Goal: Information Seeking & Learning: Compare options

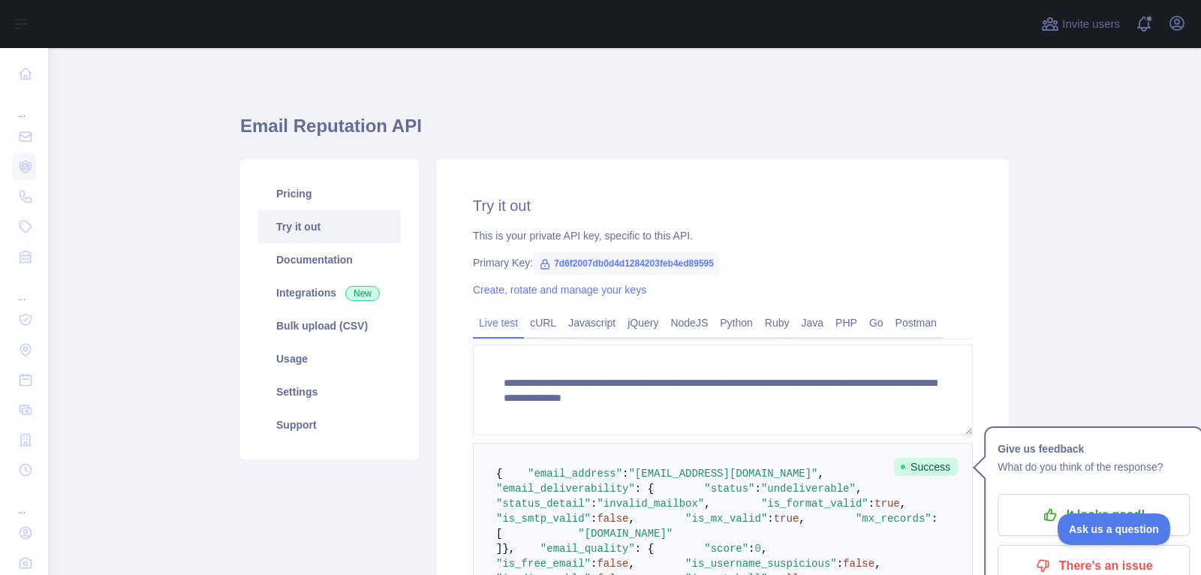
scroll to position [15, 0]
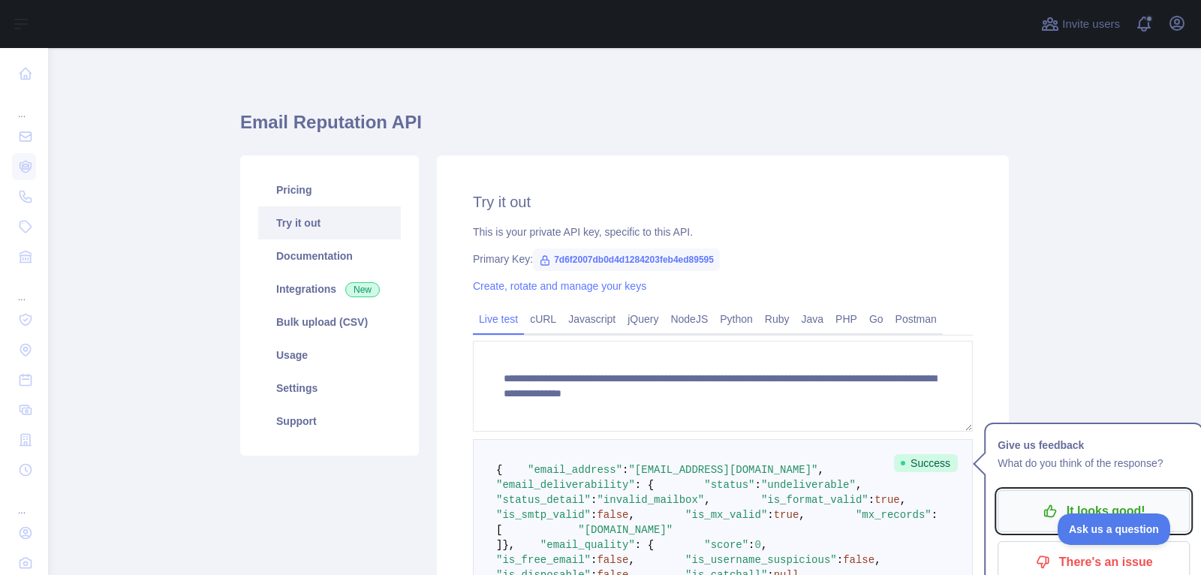
click at [1036, 504] on p "It looks good!" at bounding box center [1094, 511] width 170 height 26
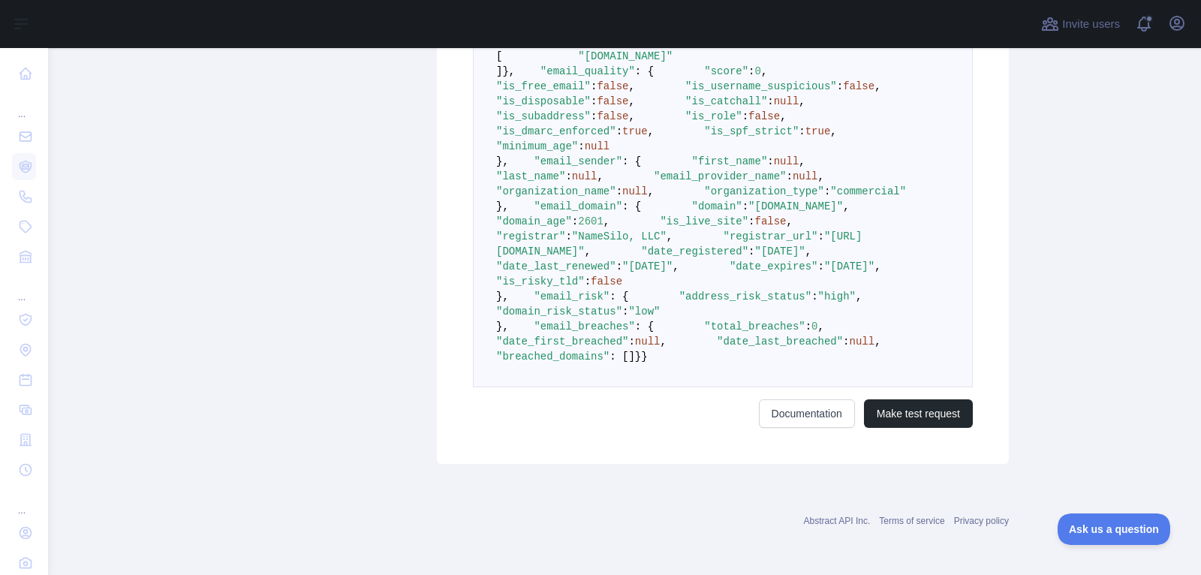
scroll to position [716, 0]
click at [1184, 10] on div "Invite users View notifications Open user menu" at bounding box center [1113, 24] width 151 height 48
click at [1180, 24] on icon "button" at bounding box center [1177, 23] width 18 height 18
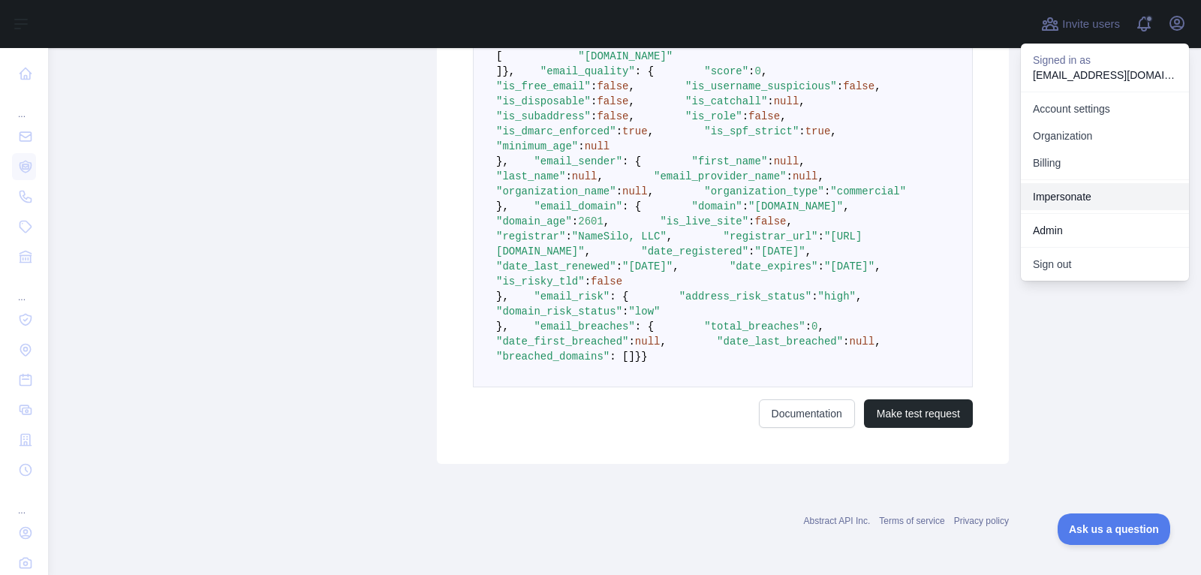
click at [1057, 196] on link "Impersonate" at bounding box center [1105, 196] width 168 height 27
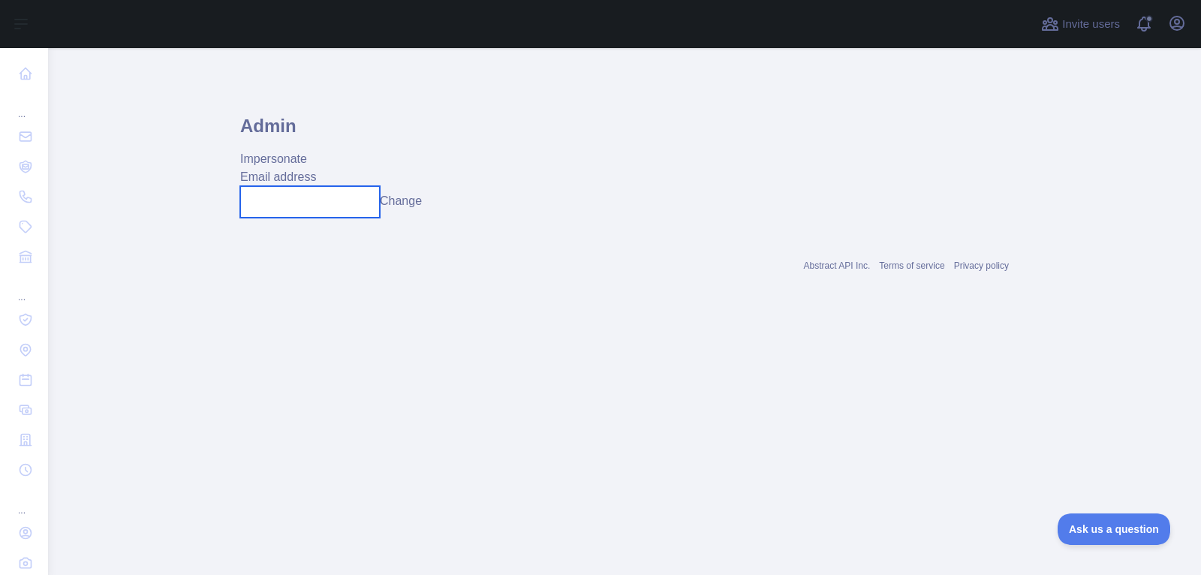
click at [327, 212] on input "text" at bounding box center [310, 202] width 140 height 32
paste input "**********"
type input "**********"
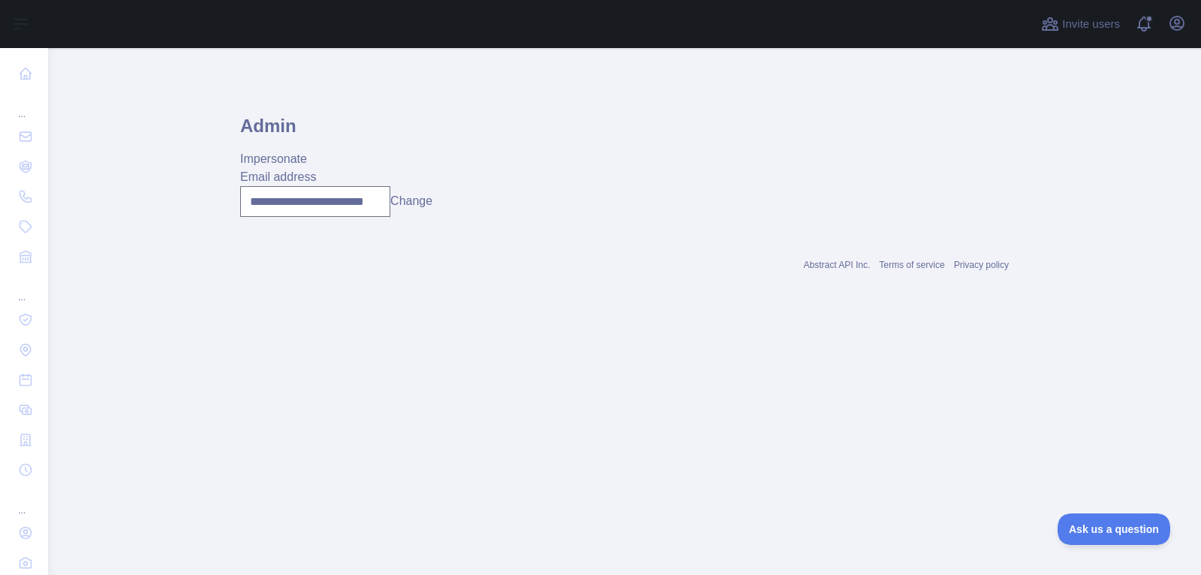
click at [410, 207] on button "Change" at bounding box center [411, 201] width 42 height 18
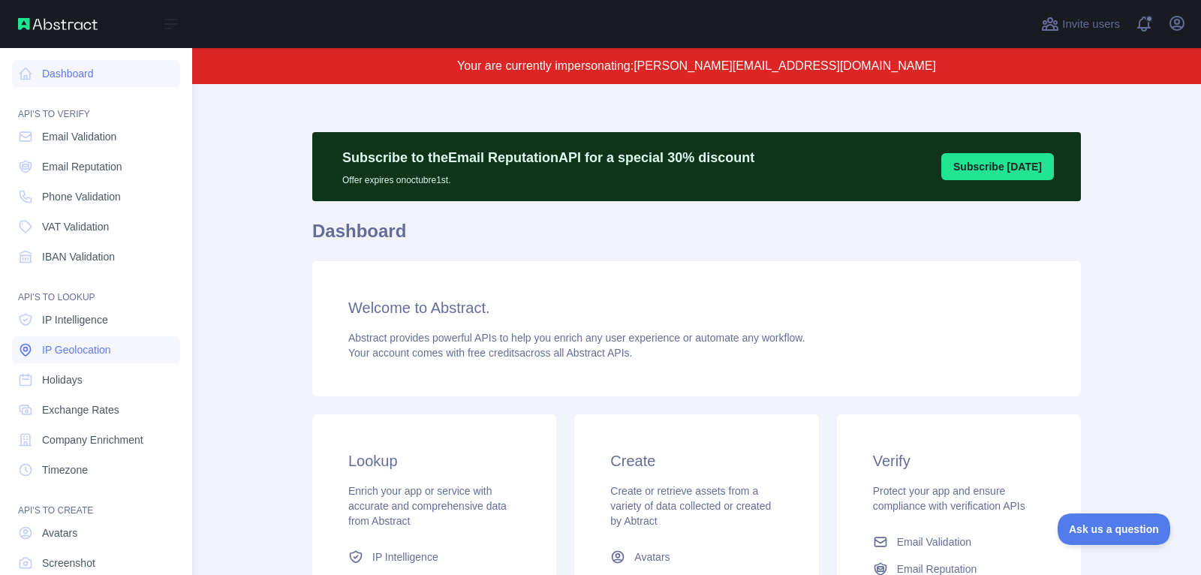
click at [69, 353] on span "IP Geolocation" at bounding box center [76, 349] width 69 height 15
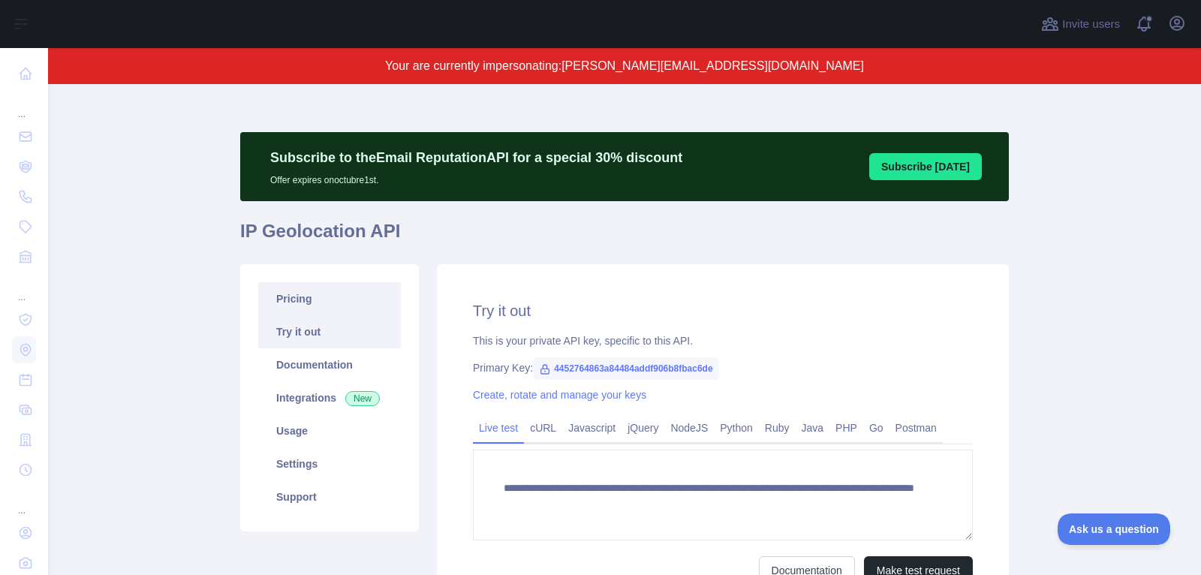
click at [308, 296] on link "Pricing" at bounding box center [329, 298] width 143 height 33
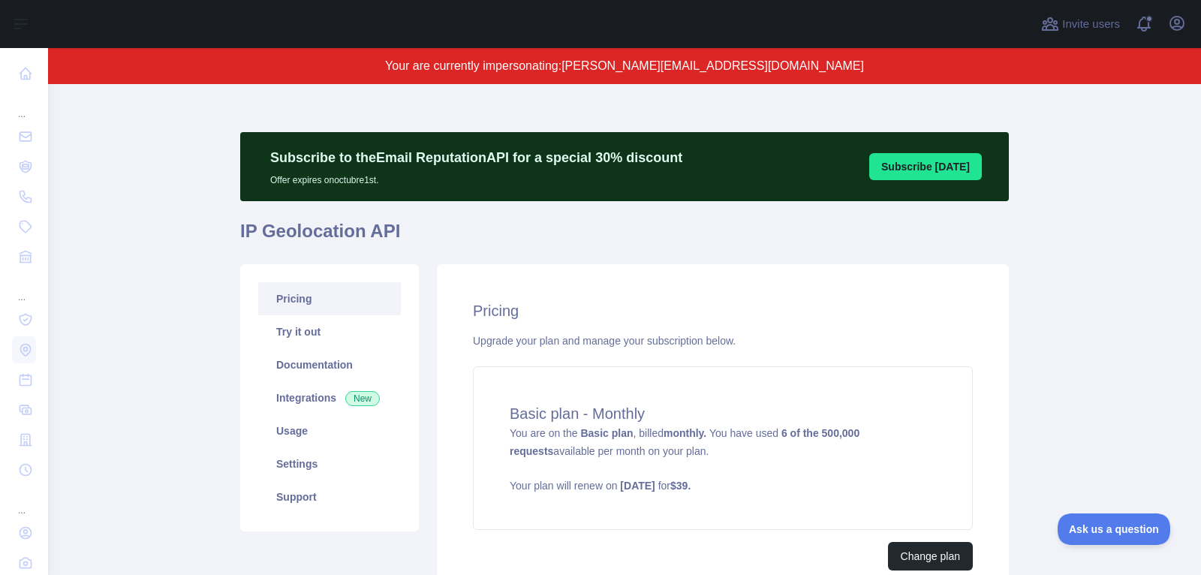
click at [668, 423] on div "Basic plan - Monthly You are on the Basic plan , billed monthly. You have used …" at bounding box center [723, 448] width 500 height 164
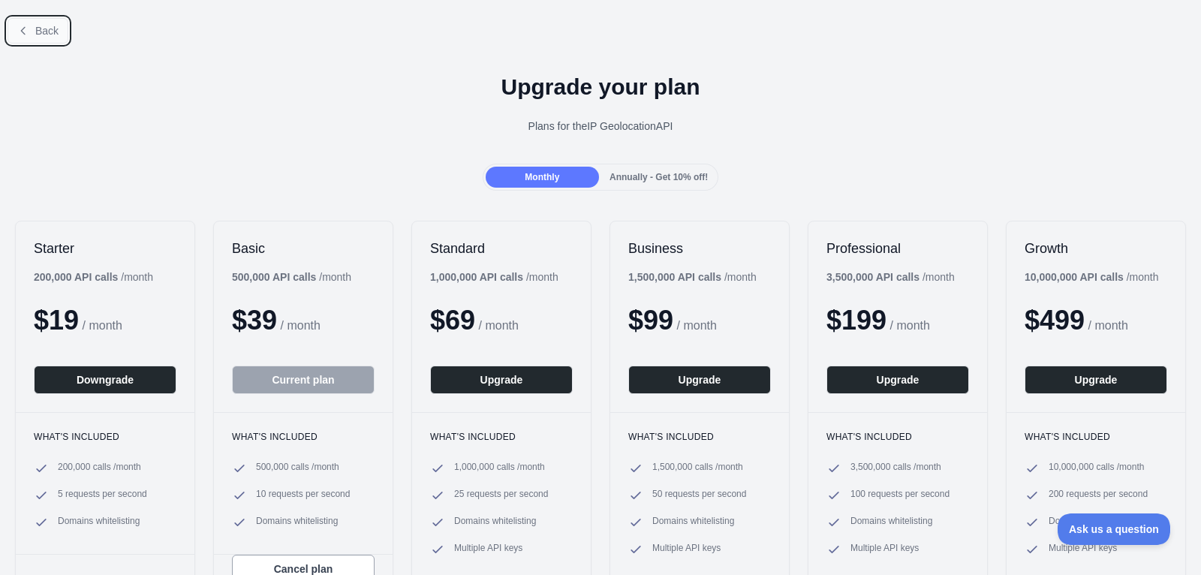
click at [23, 23] on button "Back" at bounding box center [38, 31] width 61 height 26
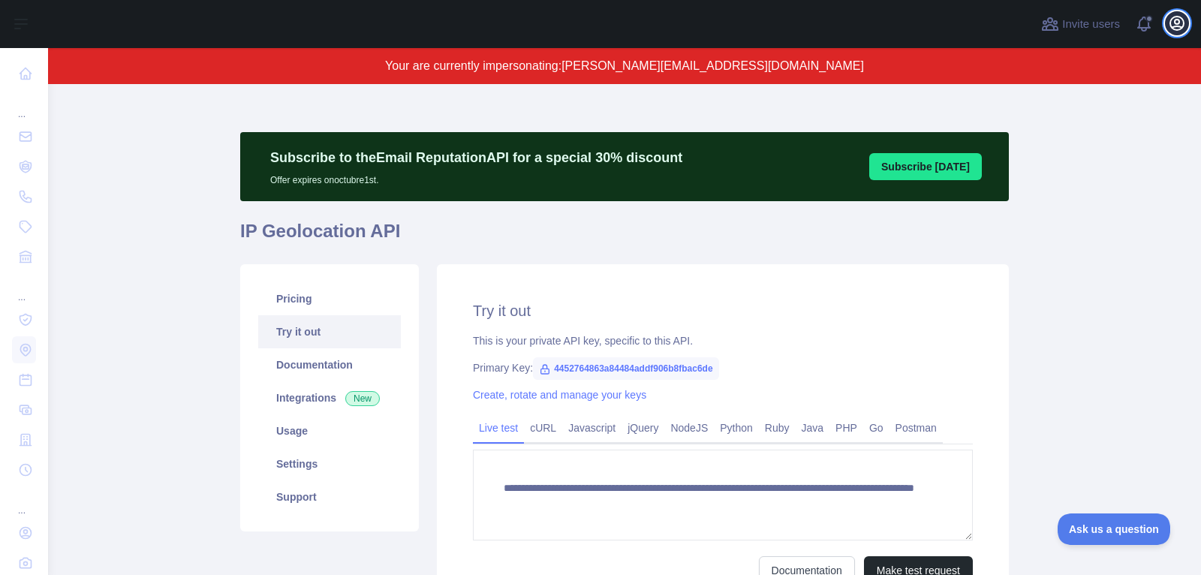
click at [1184, 30] on icon "button" at bounding box center [1177, 23] width 18 height 18
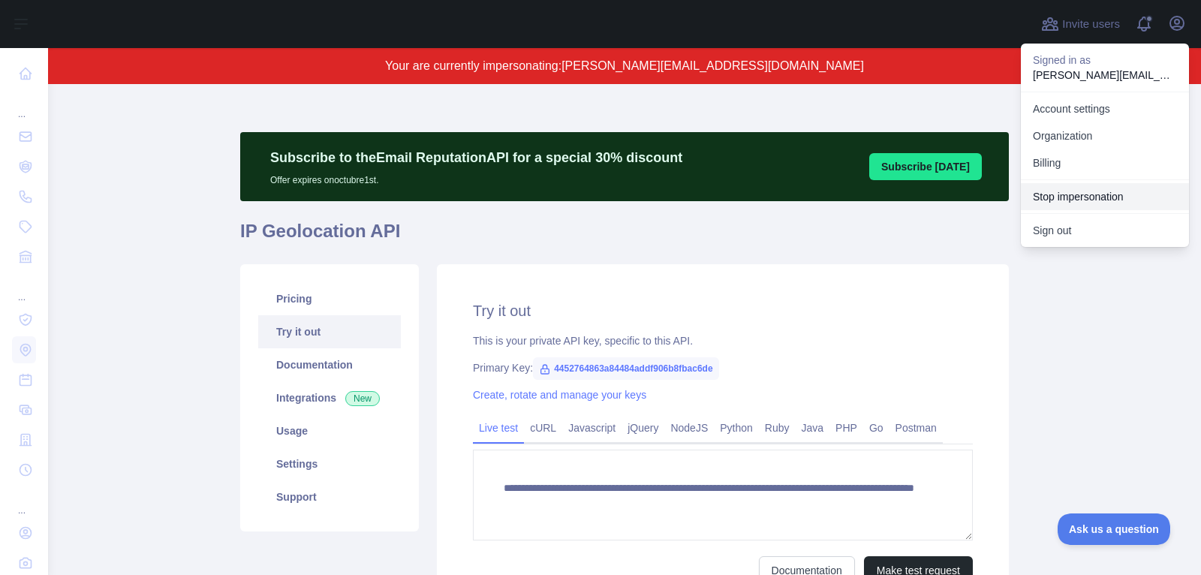
click at [1097, 195] on button "Stop impersonation" at bounding box center [1105, 196] width 168 height 27
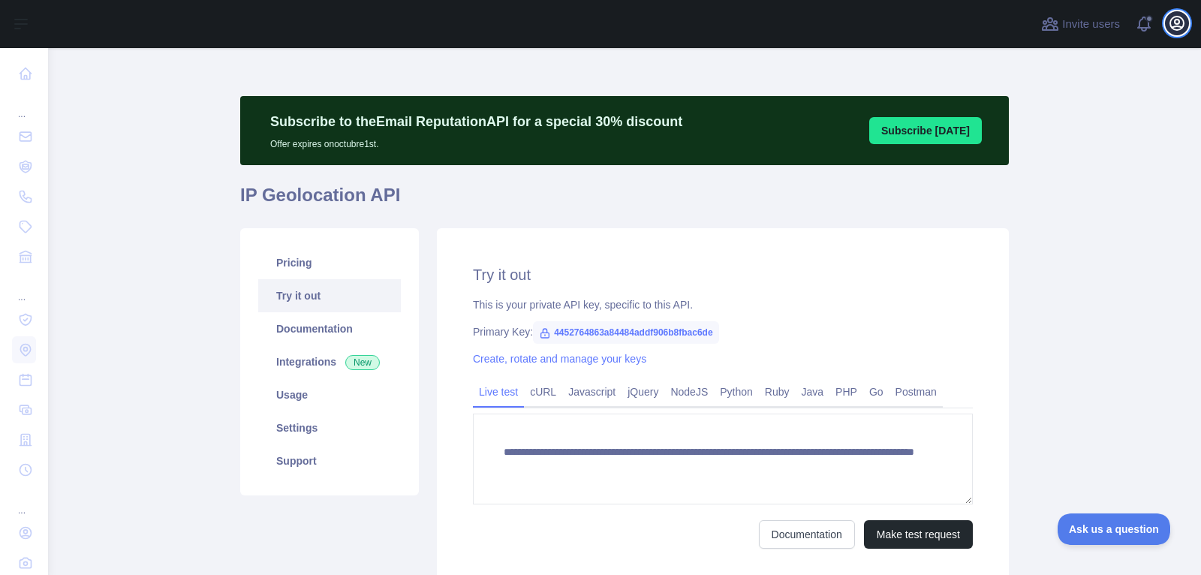
click at [1178, 25] on icon "button" at bounding box center [1177, 23] width 18 height 18
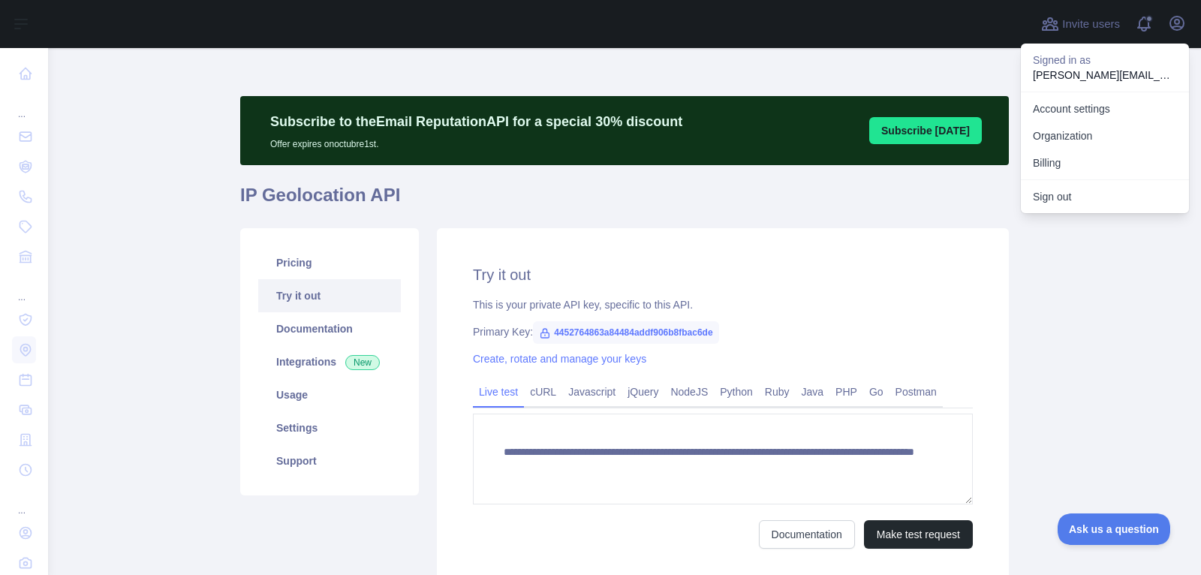
type textarea "**********"
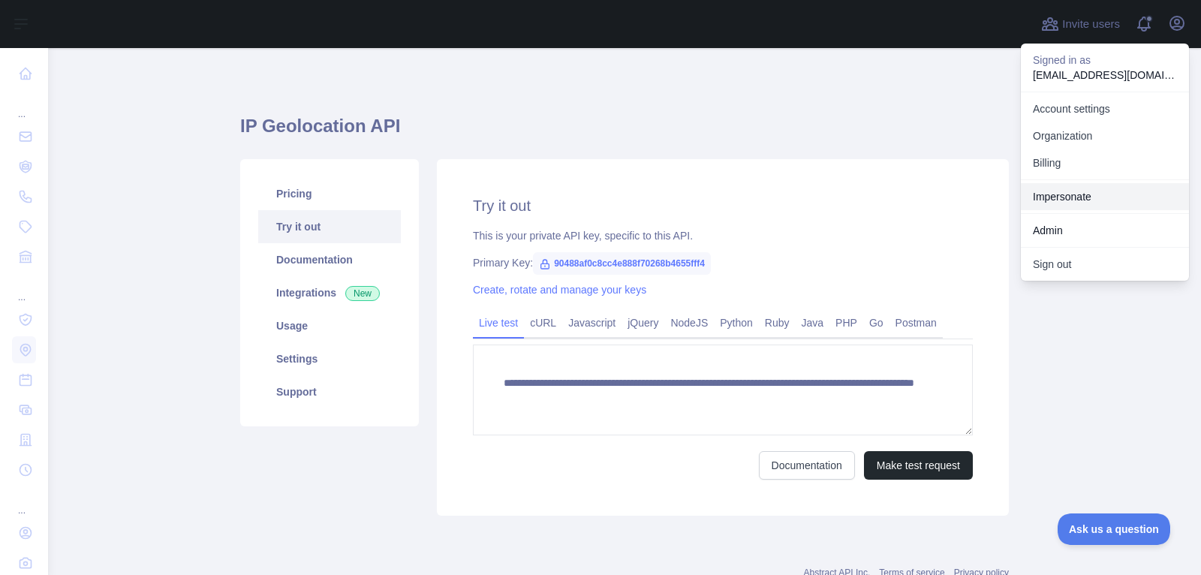
click at [1115, 197] on link "Impersonate" at bounding box center [1105, 196] width 168 height 27
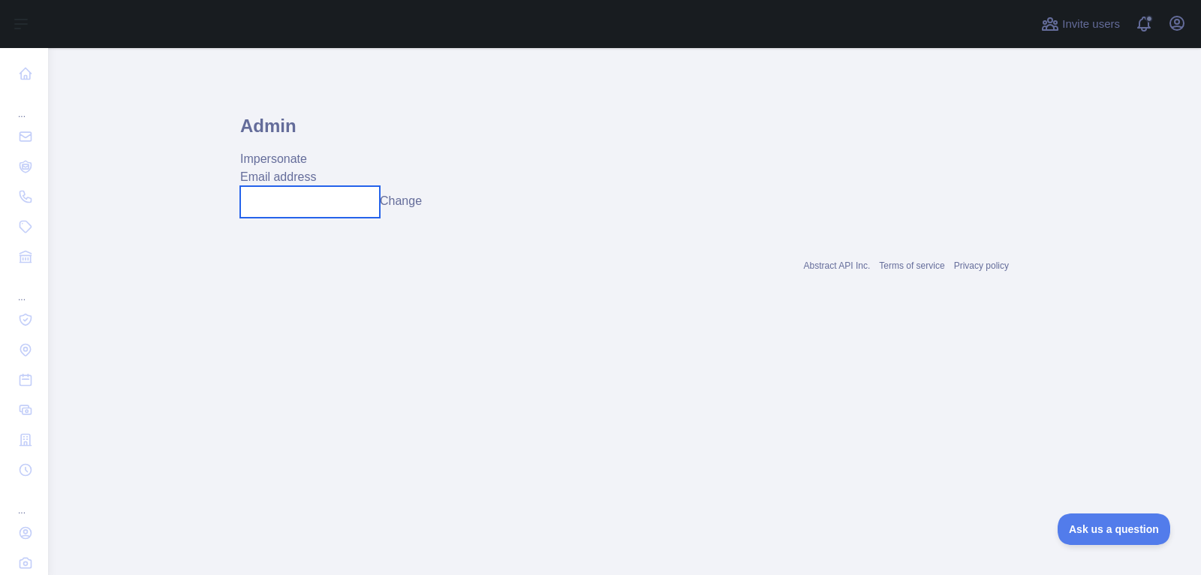
click at [291, 202] on input "text" at bounding box center [310, 202] width 140 height 32
paste input "**********"
type input "**********"
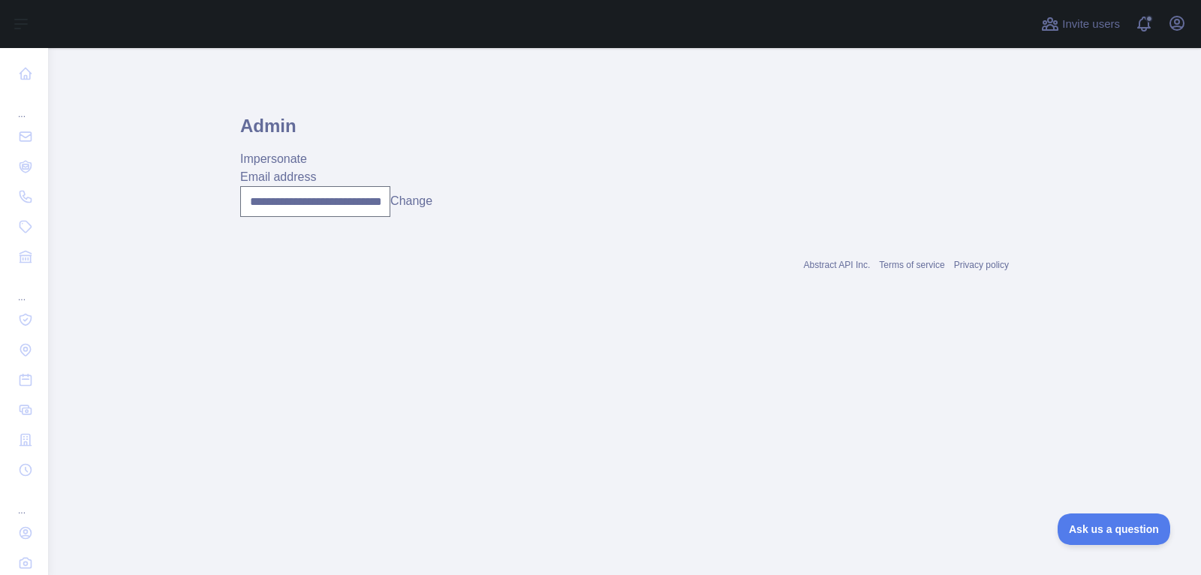
click at [420, 206] on button "Change" at bounding box center [411, 201] width 42 height 18
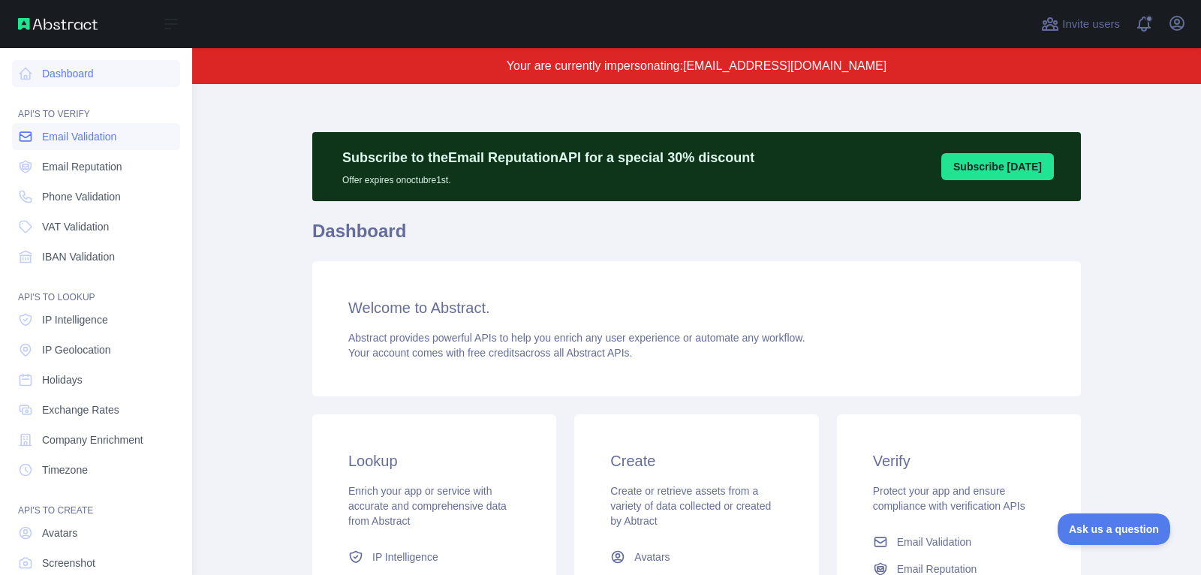
click at [70, 143] on span "Email Validation" at bounding box center [79, 136] width 74 height 15
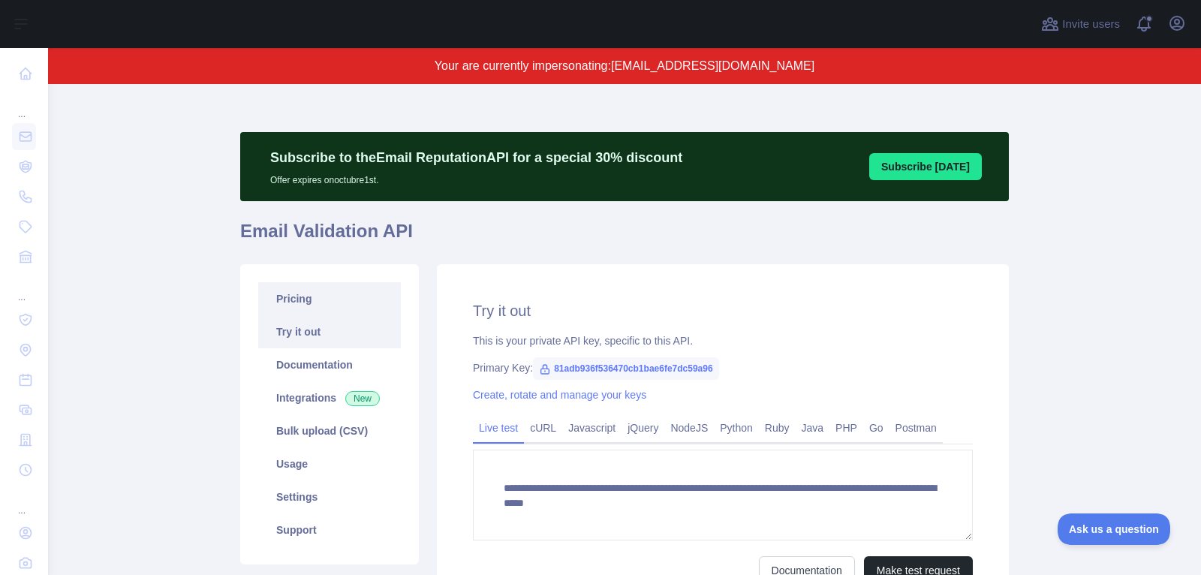
click at [353, 305] on link "Pricing" at bounding box center [329, 298] width 143 height 33
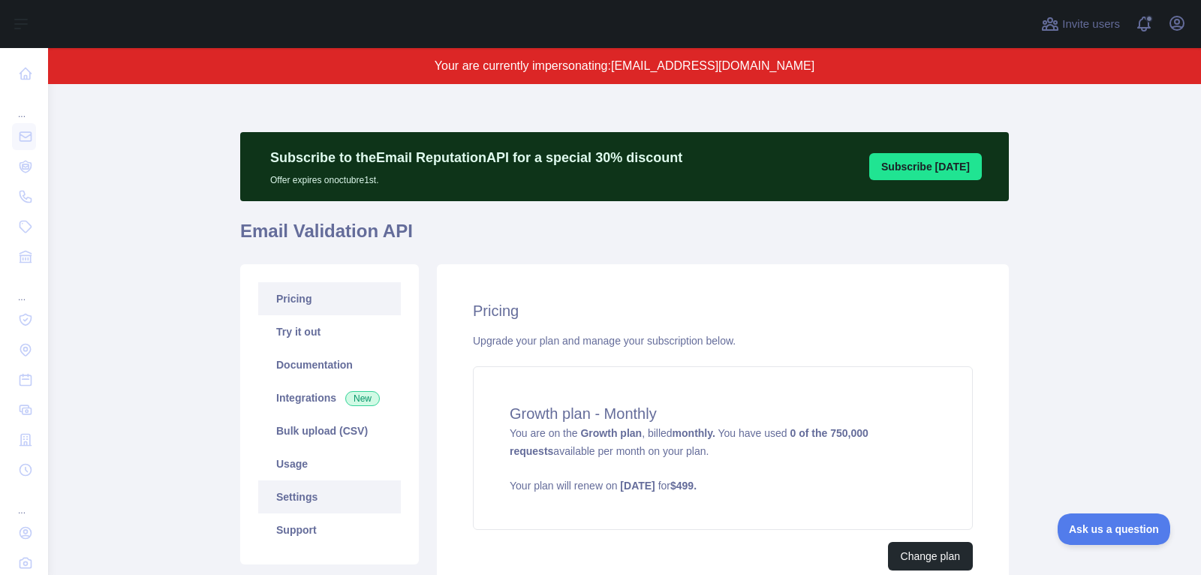
click at [356, 493] on link "Settings" at bounding box center [329, 496] width 143 height 33
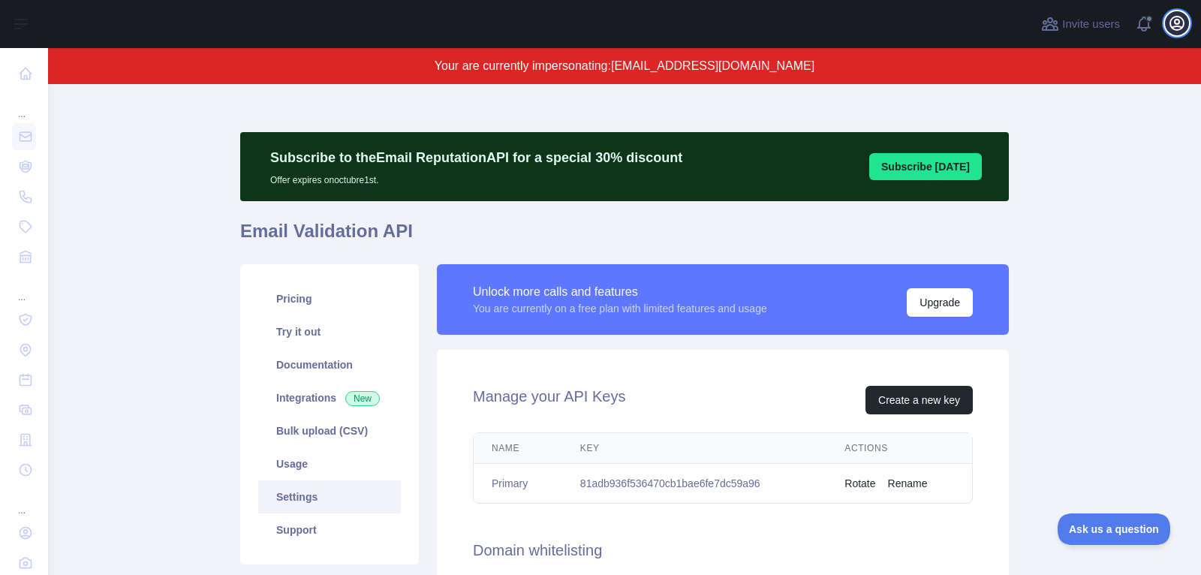
click at [1180, 23] on icon "button" at bounding box center [1177, 23] width 18 height 18
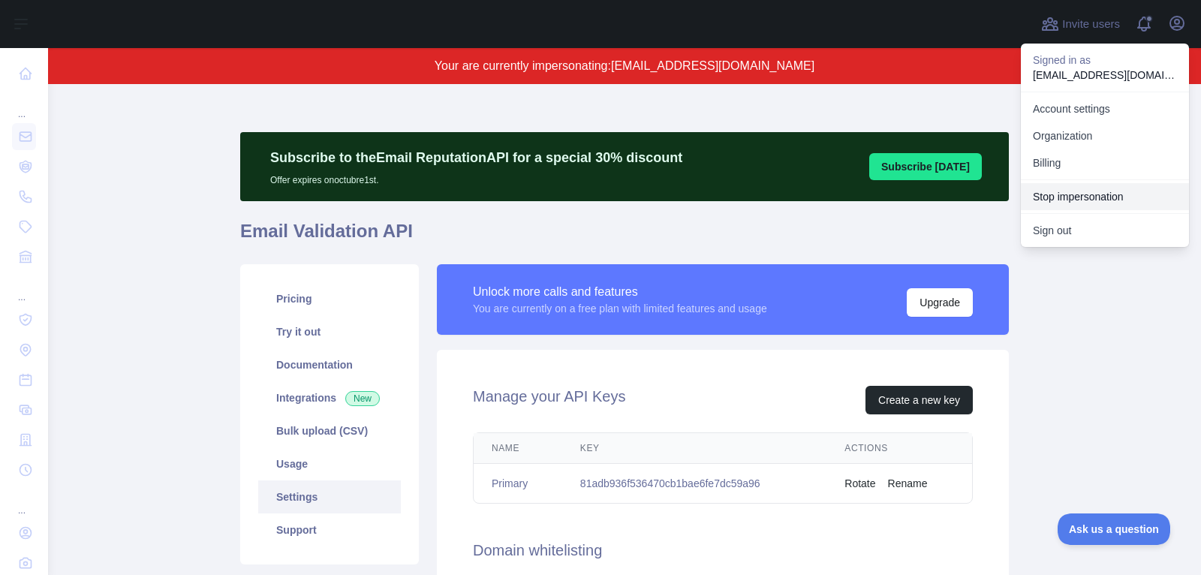
click at [1070, 204] on button "Stop impersonation" at bounding box center [1105, 196] width 168 height 27
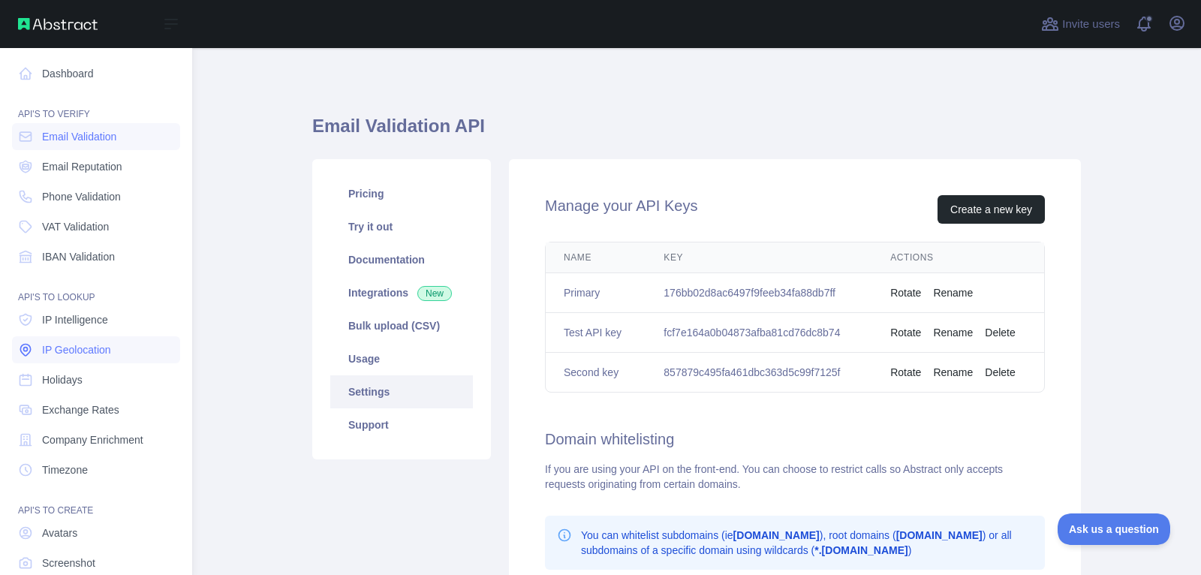
click at [104, 337] on link "IP Geolocation" at bounding box center [96, 349] width 168 height 27
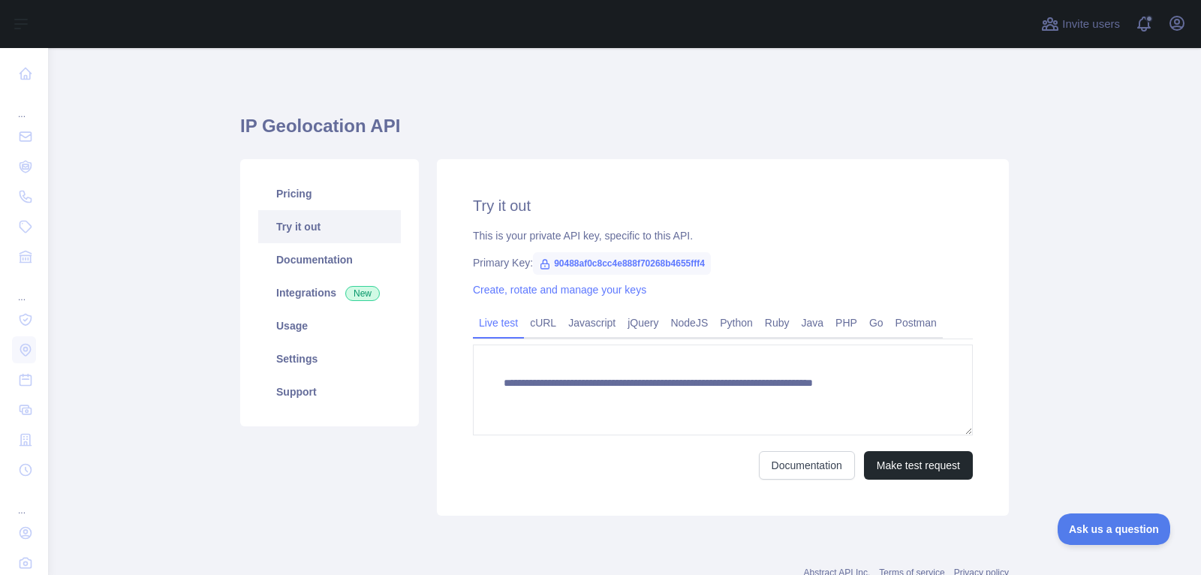
type textarea "**********"
click at [364, 193] on link "Pricing" at bounding box center [329, 193] width 143 height 33
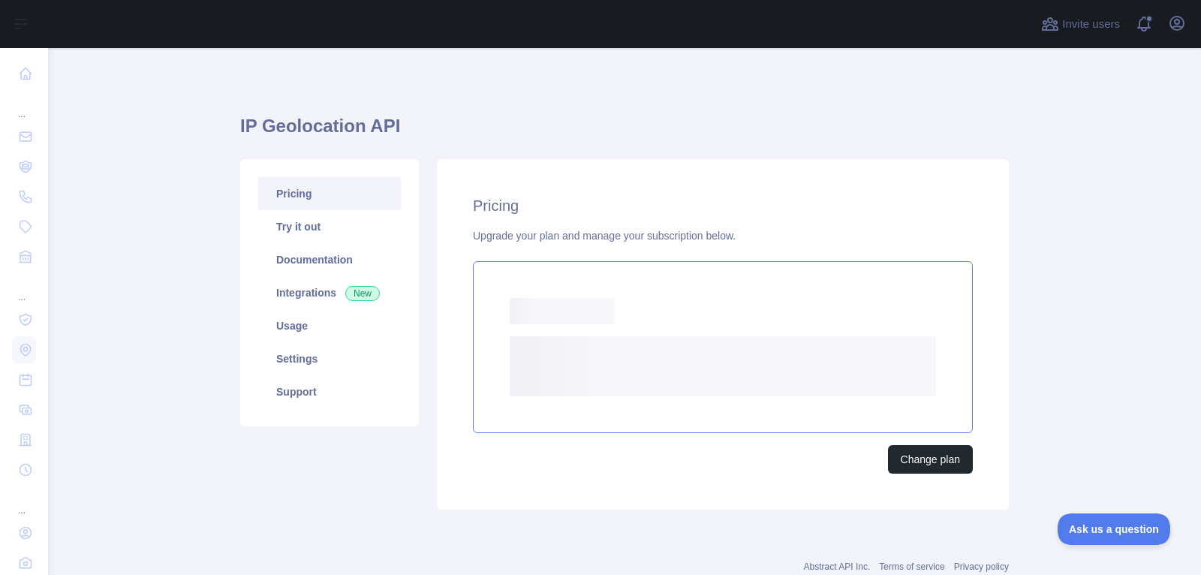
click at [757, 307] on div "Loading..." at bounding box center [723, 311] width 426 height 26
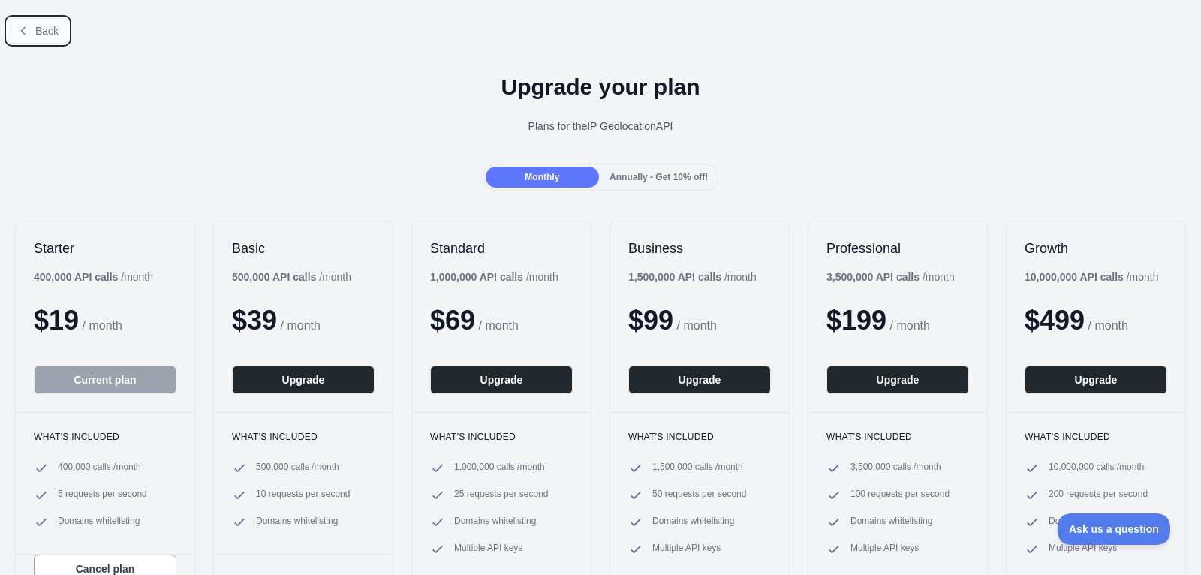
click at [34, 29] on button "Back" at bounding box center [38, 31] width 61 height 26
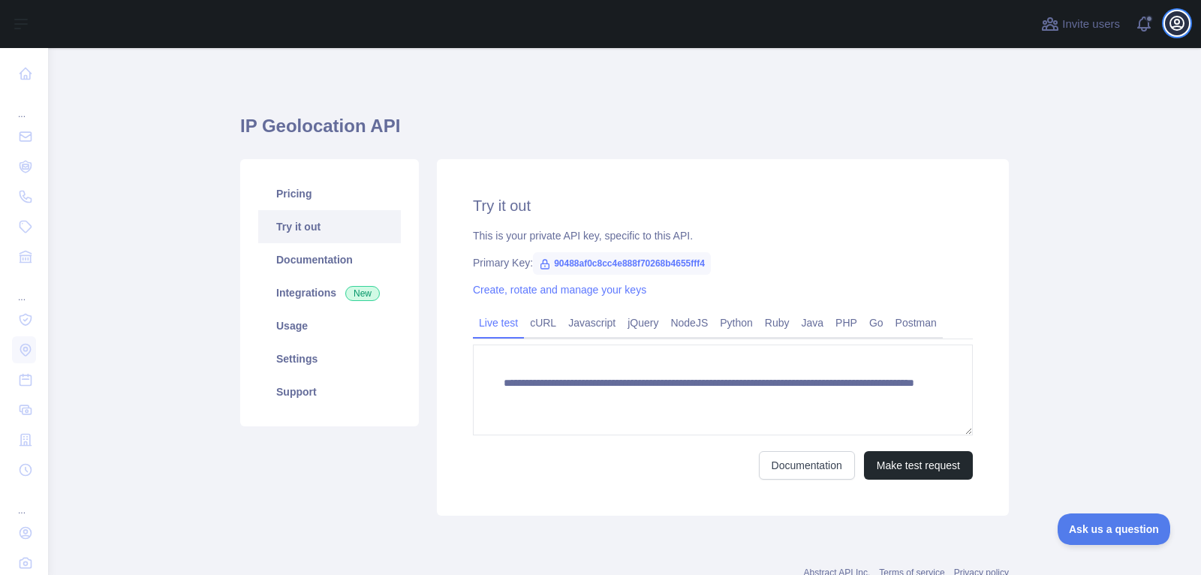
click at [1179, 25] on icon "button" at bounding box center [1177, 23] width 18 height 18
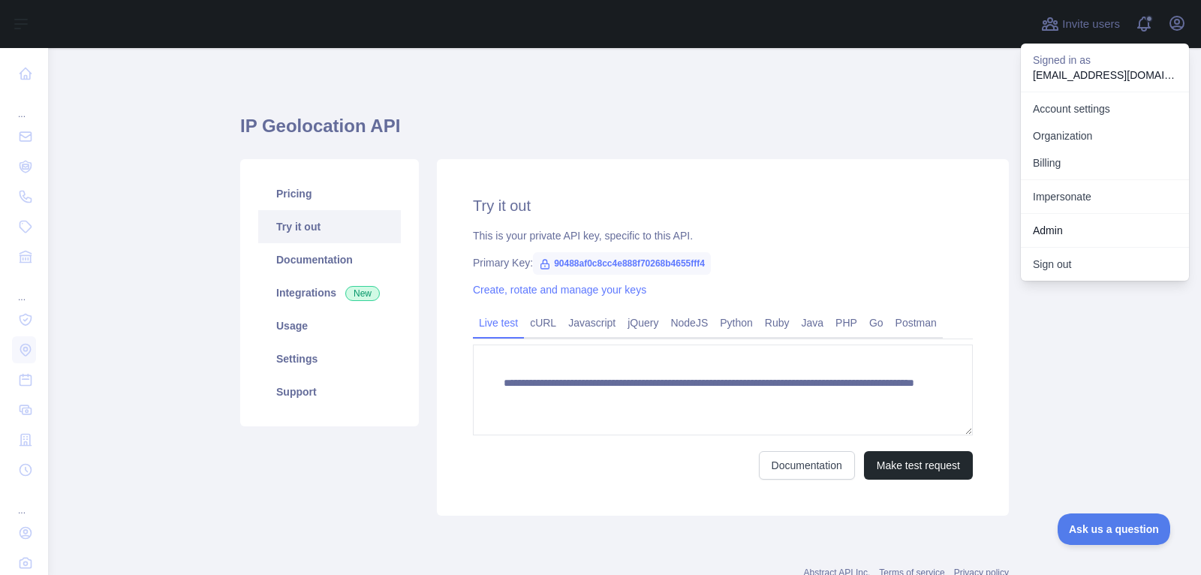
click at [1075, 227] on link "Admin" at bounding box center [1105, 230] width 168 height 27
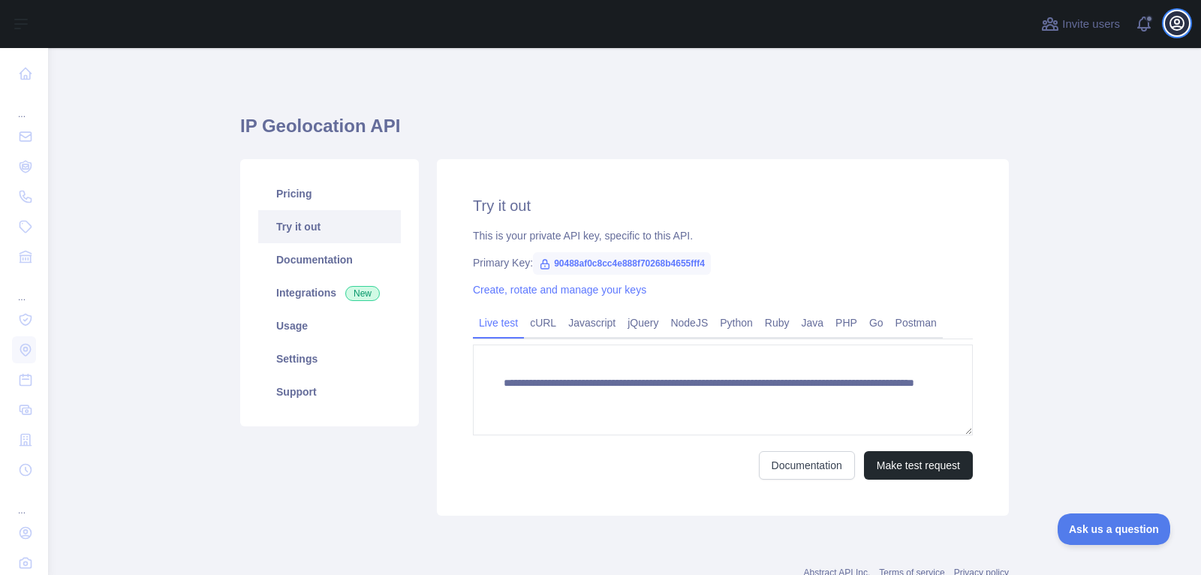
click at [1183, 30] on icon "button" at bounding box center [1177, 23] width 18 height 18
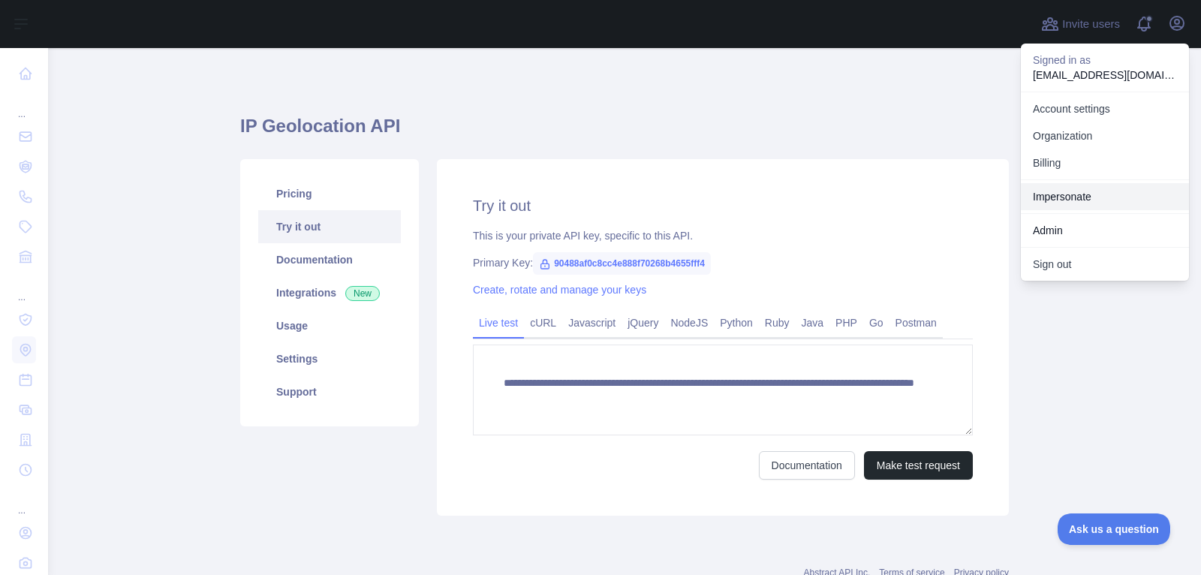
click at [1098, 192] on link "Impersonate" at bounding box center [1105, 196] width 168 height 27
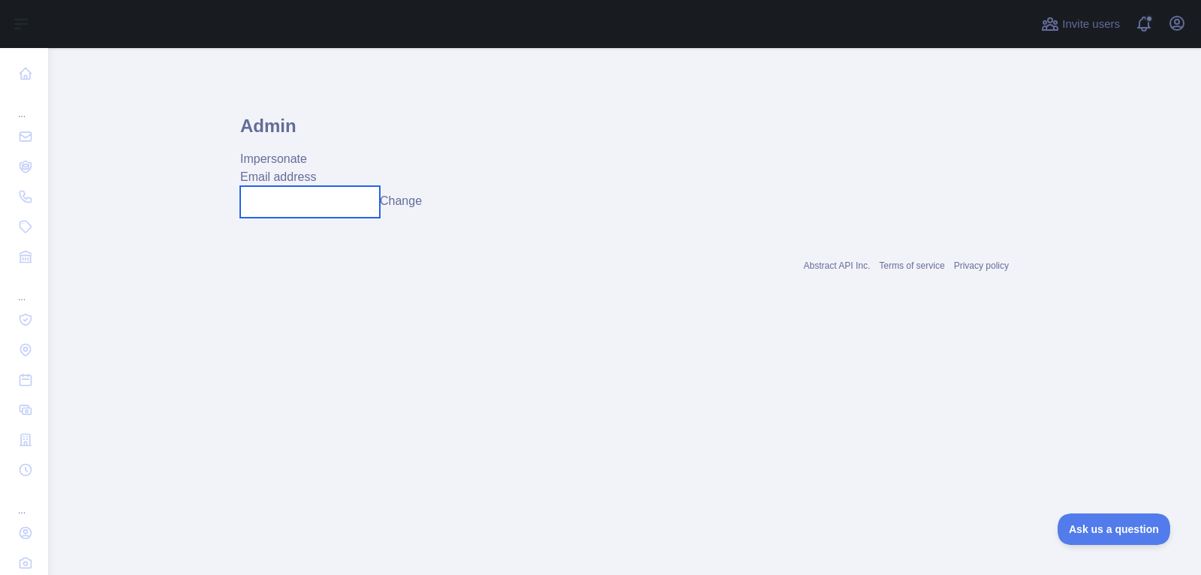
click at [331, 206] on input "text" at bounding box center [310, 202] width 140 height 32
paste input "**********"
type input "**********"
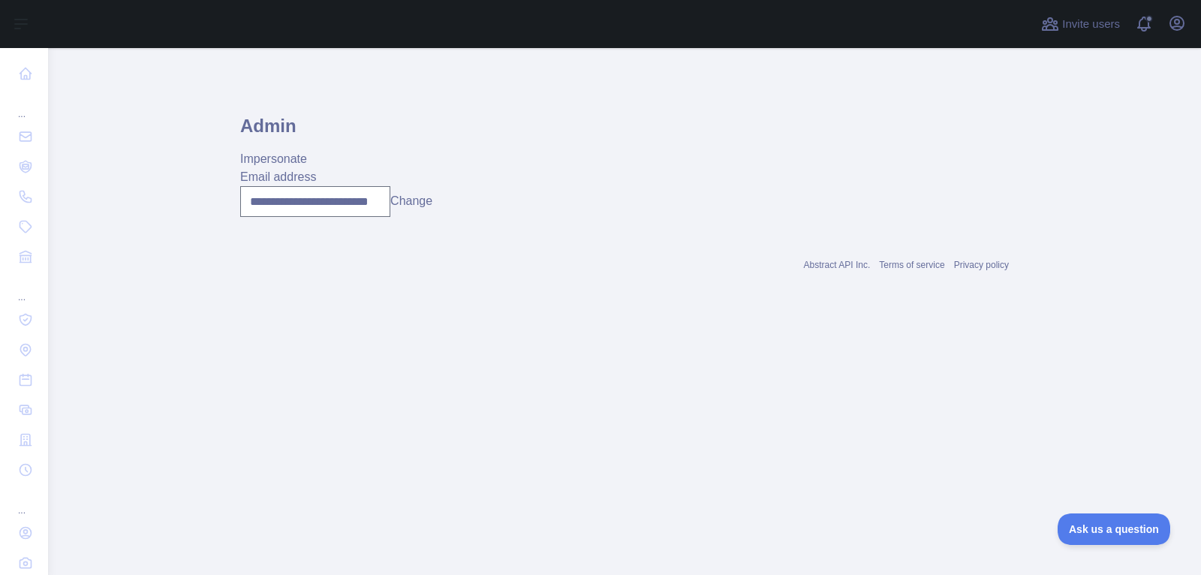
click at [432, 196] on div "**********" at bounding box center [624, 201] width 769 height 31
click at [412, 201] on button "Change" at bounding box center [411, 201] width 42 height 18
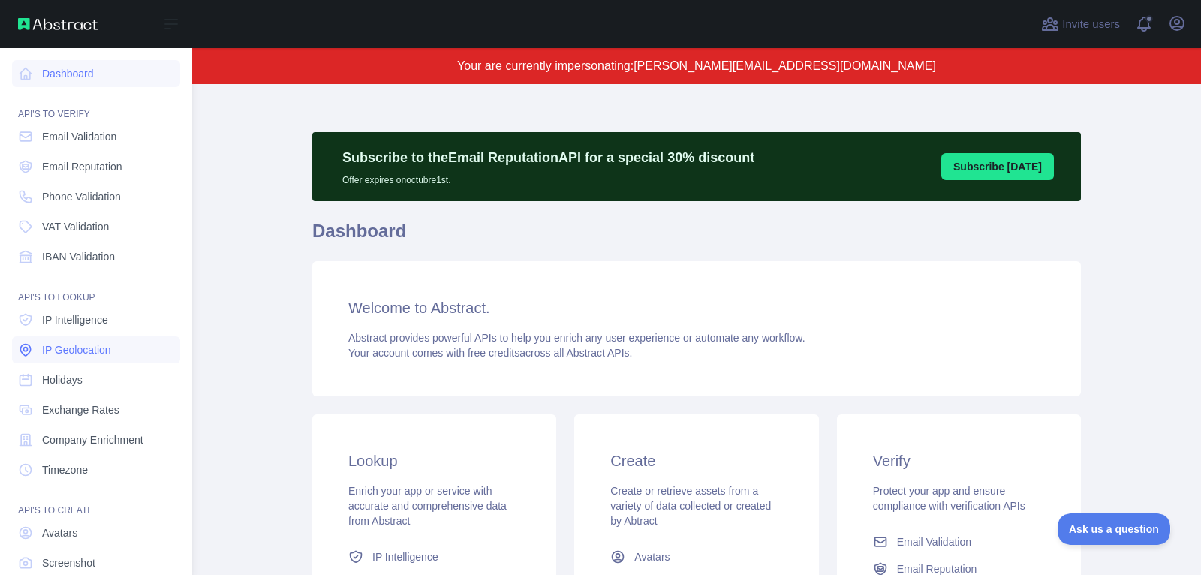
click at [88, 342] on span "IP Geolocation" at bounding box center [76, 349] width 69 height 15
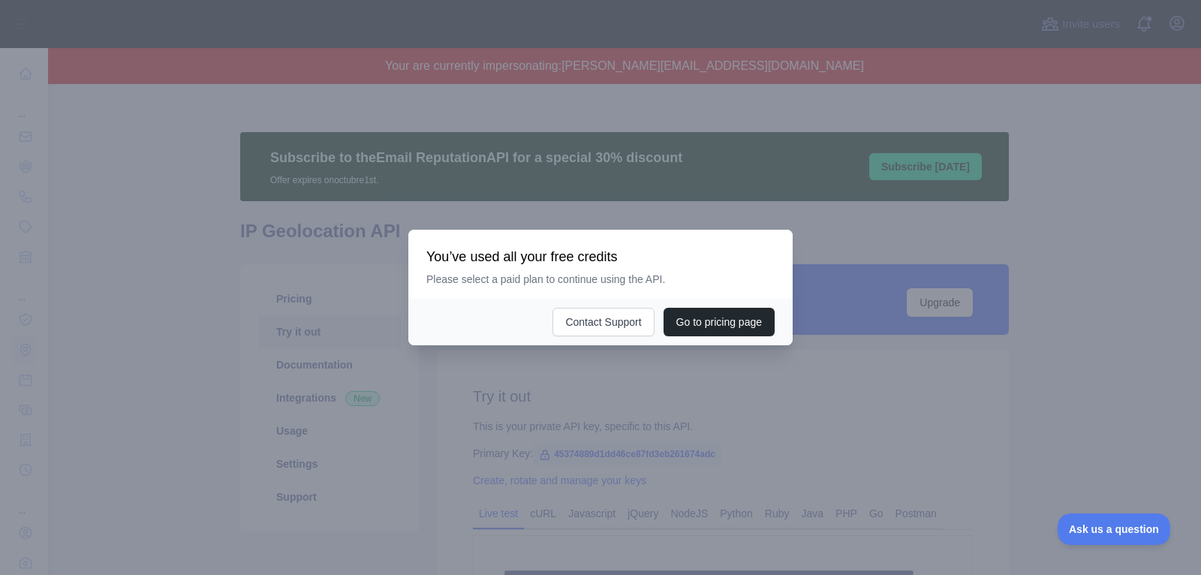
click at [799, 399] on div at bounding box center [600, 287] width 1201 height 575
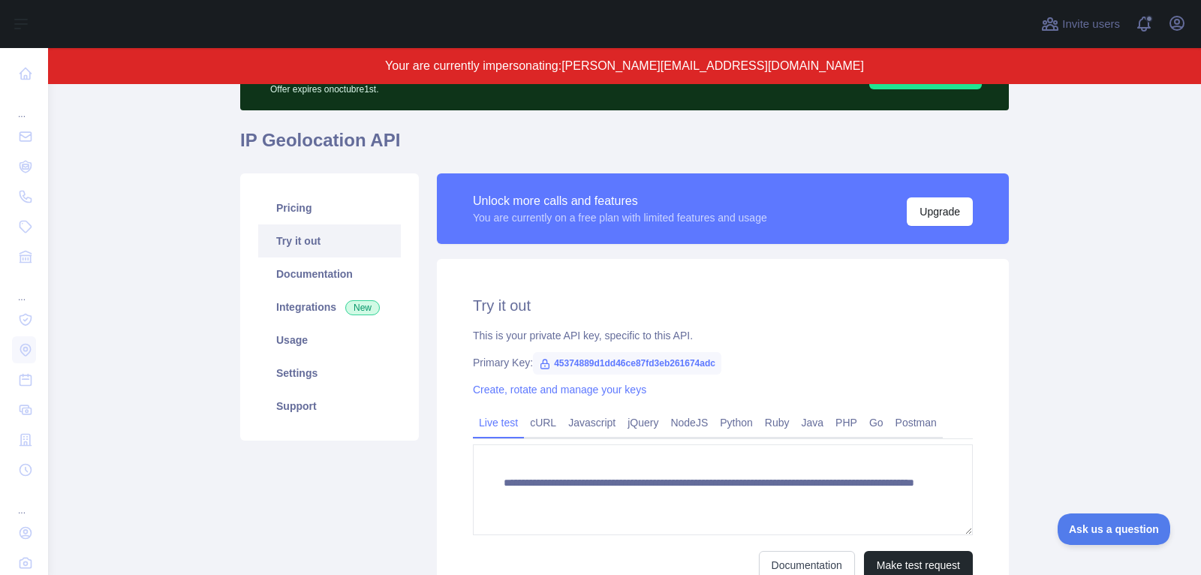
scroll to position [120, 0]
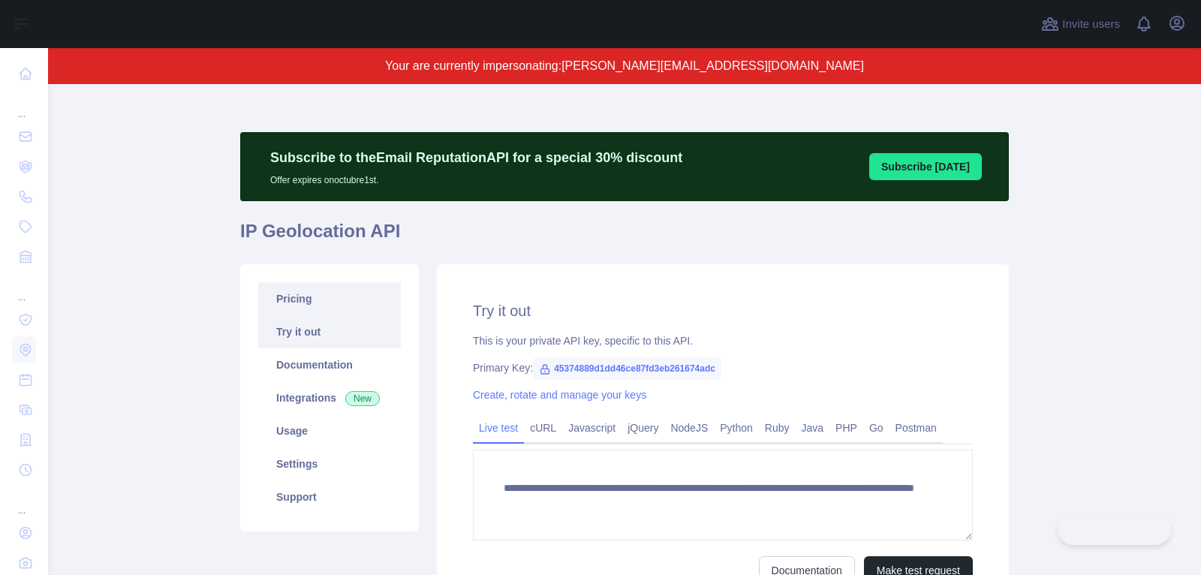
click at [363, 297] on link "Pricing" at bounding box center [329, 298] width 143 height 33
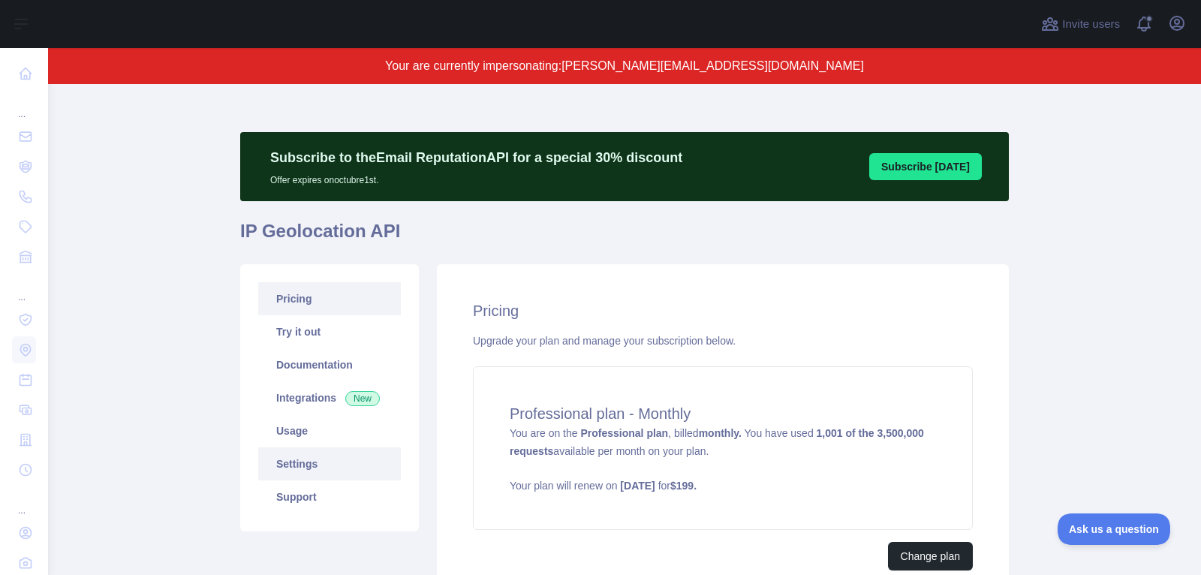
click at [363, 460] on link "Settings" at bounding box center [329, 463] width 143 height 33
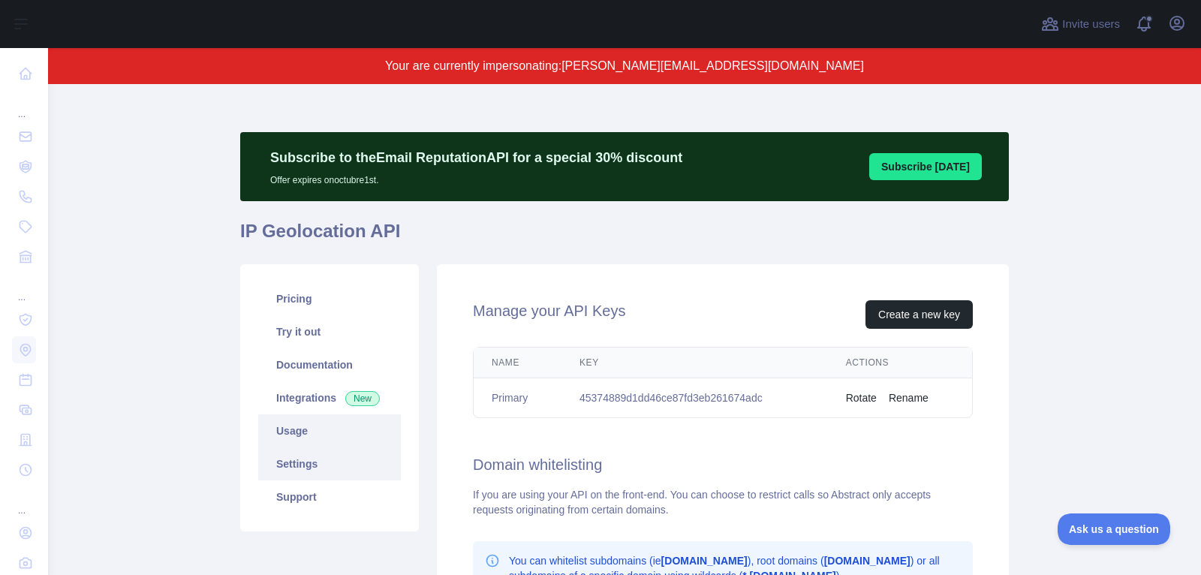
click at [366, 432] on link "Usage" at bounding box center [329, 430] width 143 height 33
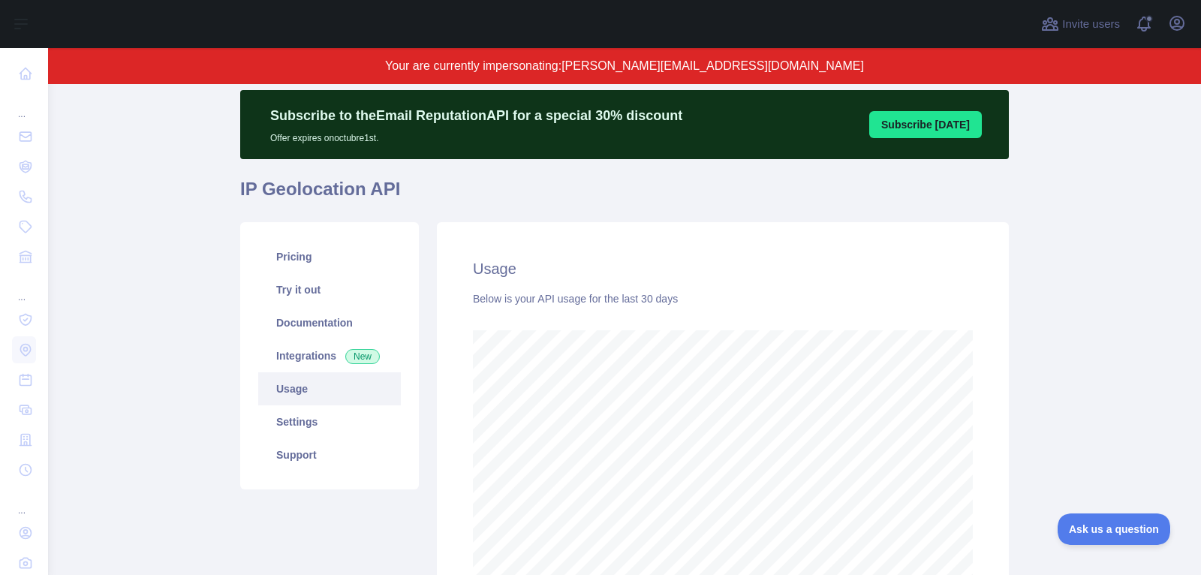
scroll to position [41, 0]
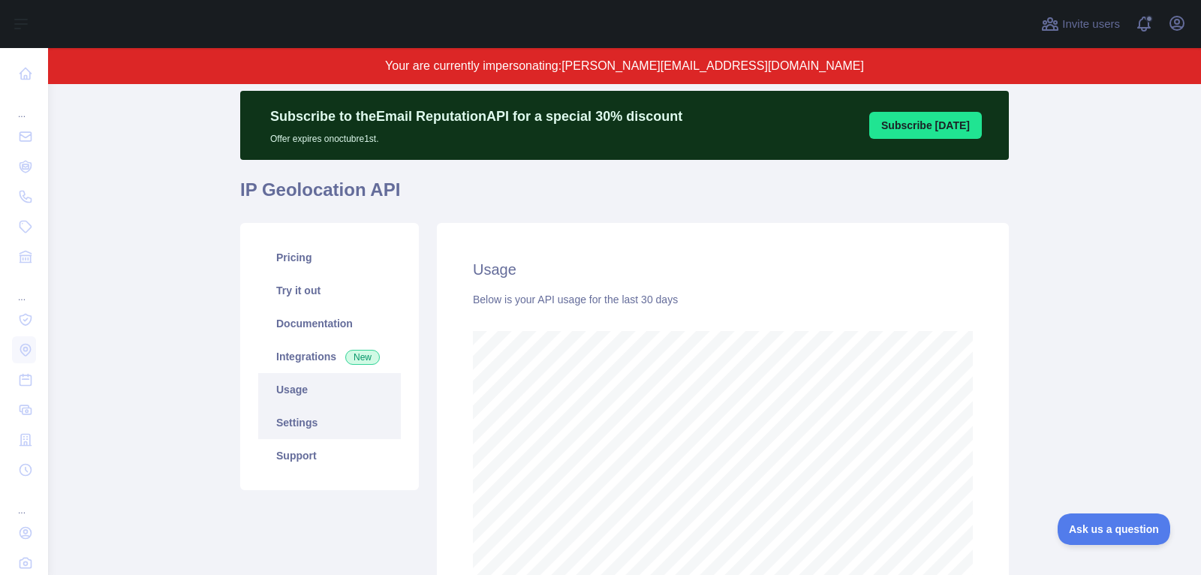
click at [331, 425] on link "Settings" at bounding box center [329, 422] width 143 height 33
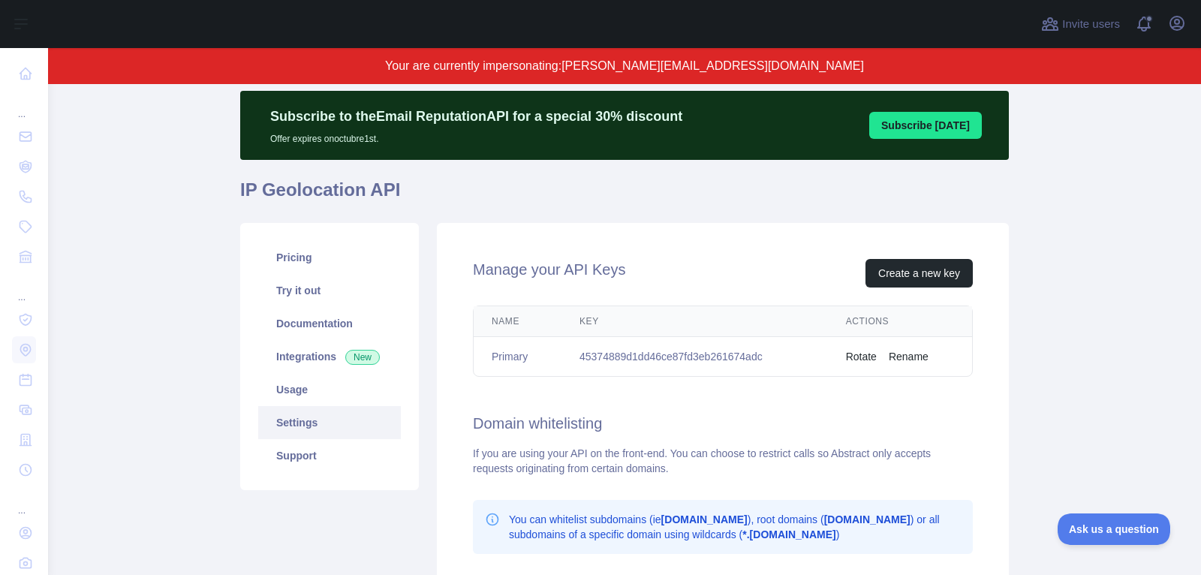
click at [664, 351] on td "45374889d1dd46ce87fd3eb261674adc" at bounding box center [694, 357] width 266 height 40
copy td "45374889d1dd46ce87fd3eb261674adc"
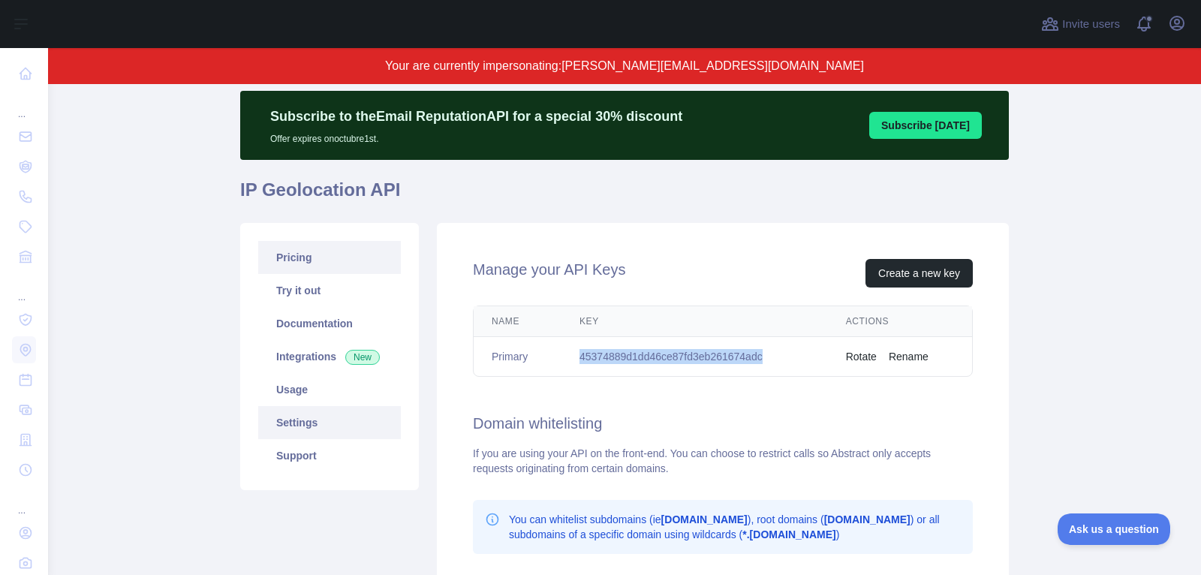
click at [310, 251] on link "Pricing" at bounding box center [329, 257] width 143 height 33
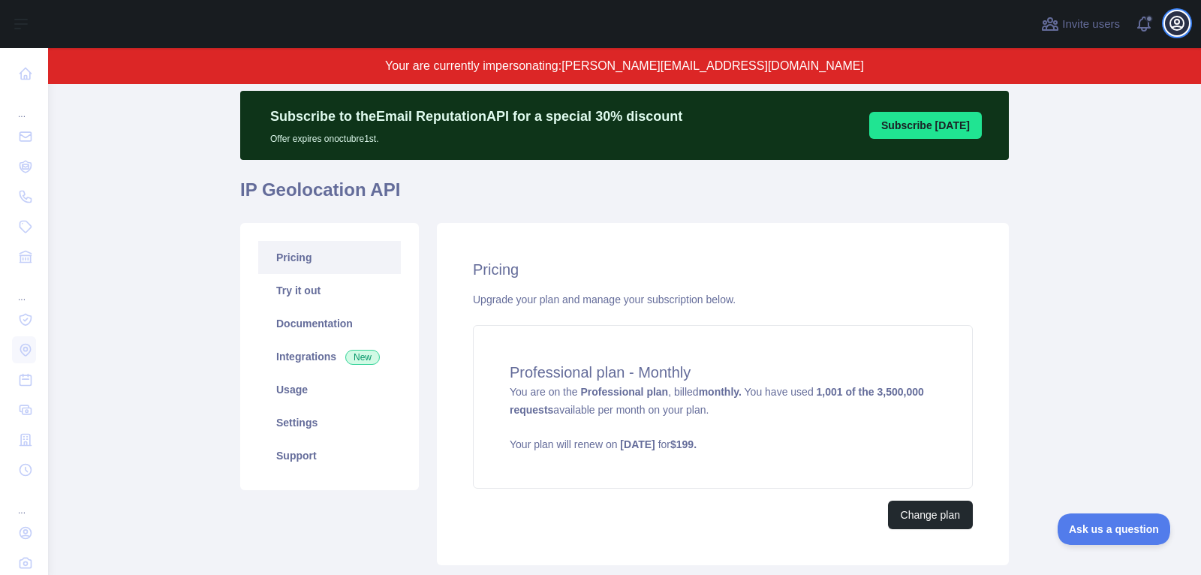
click at [1176, 31] on icon "button" at bounding box center [1177, 23] width 18 height 18
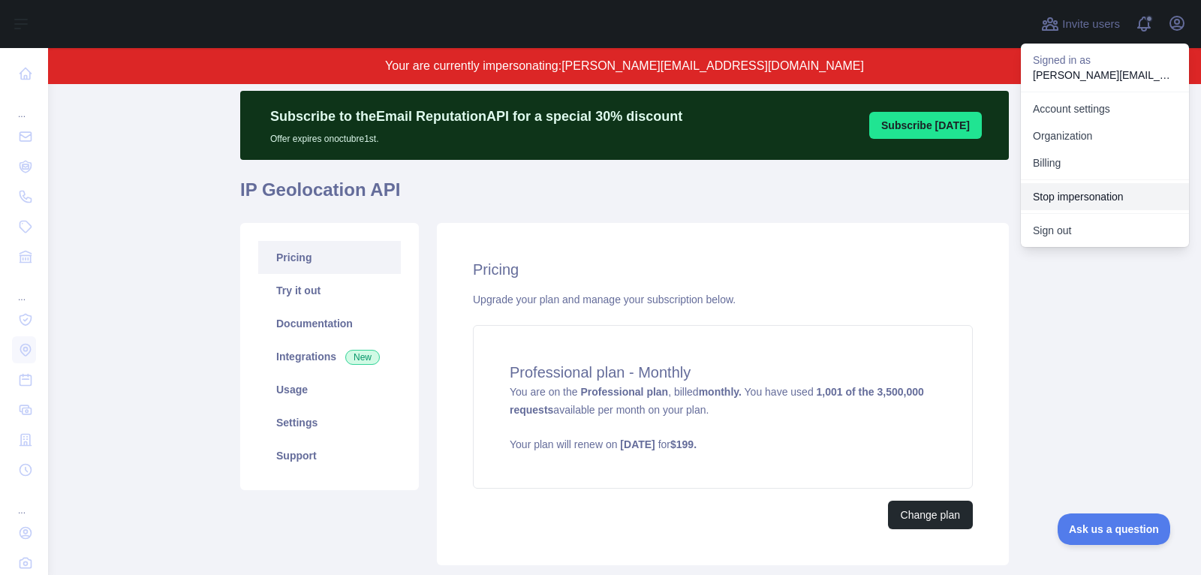
click at [1062, 201] on button "Stop impersonation" at bounding box center [1105, 196] width 168 height 27
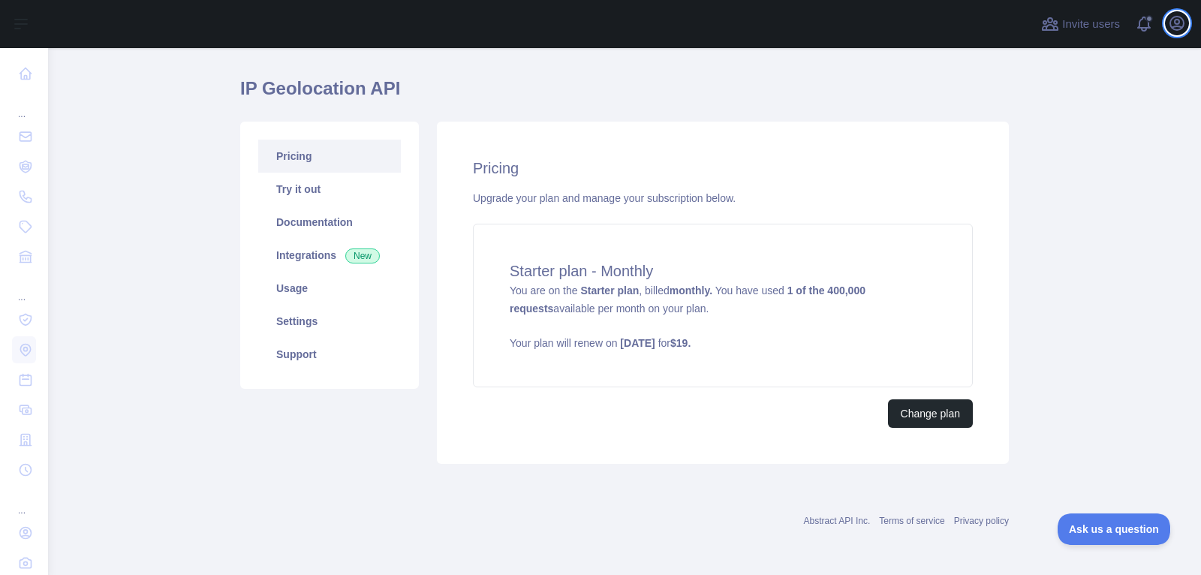
scroll to position [35, 0]
click at [1166, 31] on div "Open user menu" at bounding box center [1177, 24] width 24 height 26
click at [1185, 27] on icon "button" at bounding box center [1177, 23] width 18 height 18
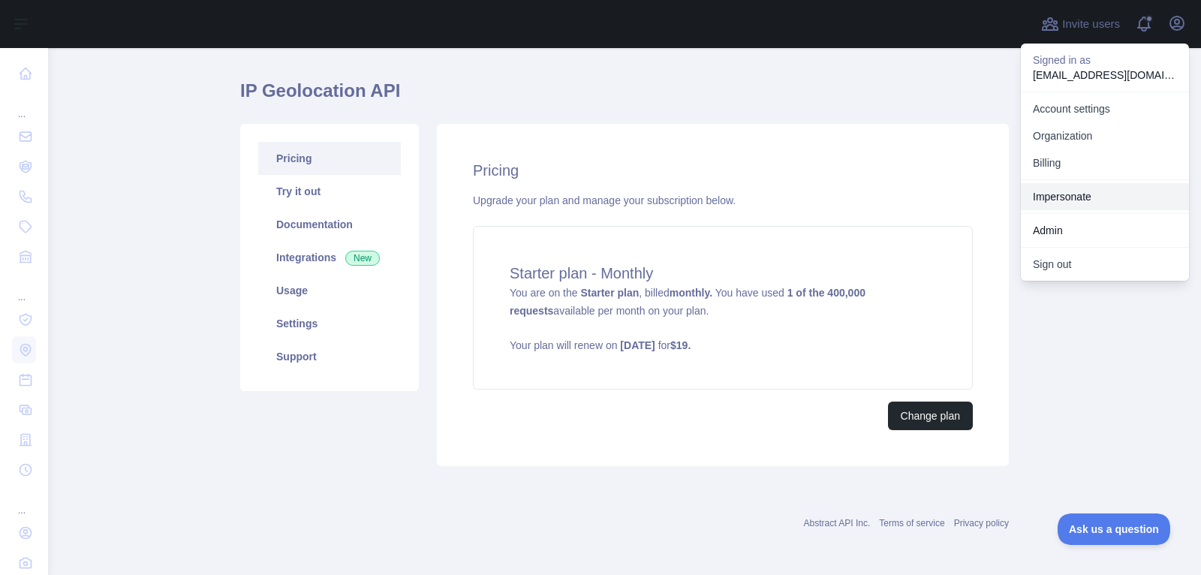
click at [1060, 187] on link "Impersonate" at bounding box center [1105, 196] width 168 height 27
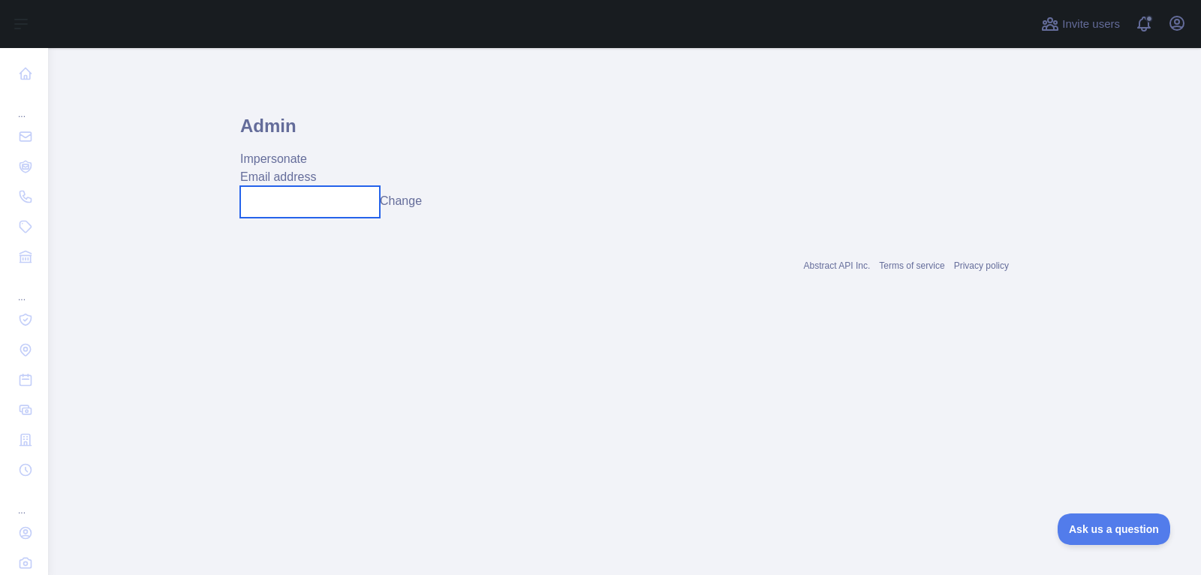
click at [341, 201] on input "text" at bounding box center [310, 202] width 140 height 32
paste input "**********"
type input "**********"
click at [421, 204] on button "Change" at bounding box center [401, 201] width 42 height 18
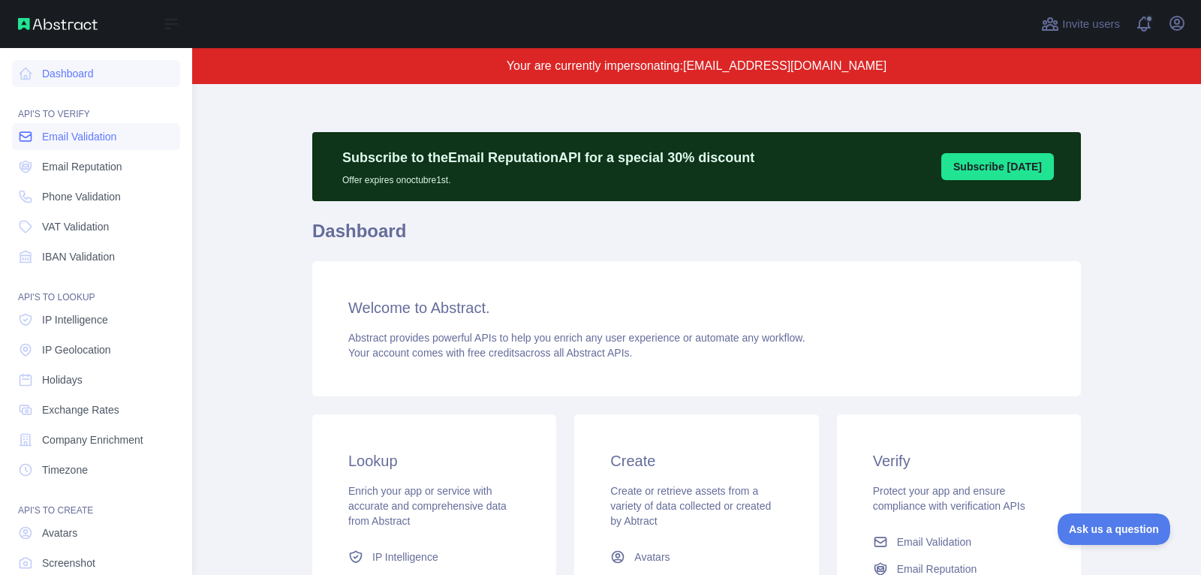
click at [113, 138] on span "Email Validation" at bounding box center [79, 136] width 74 height 15
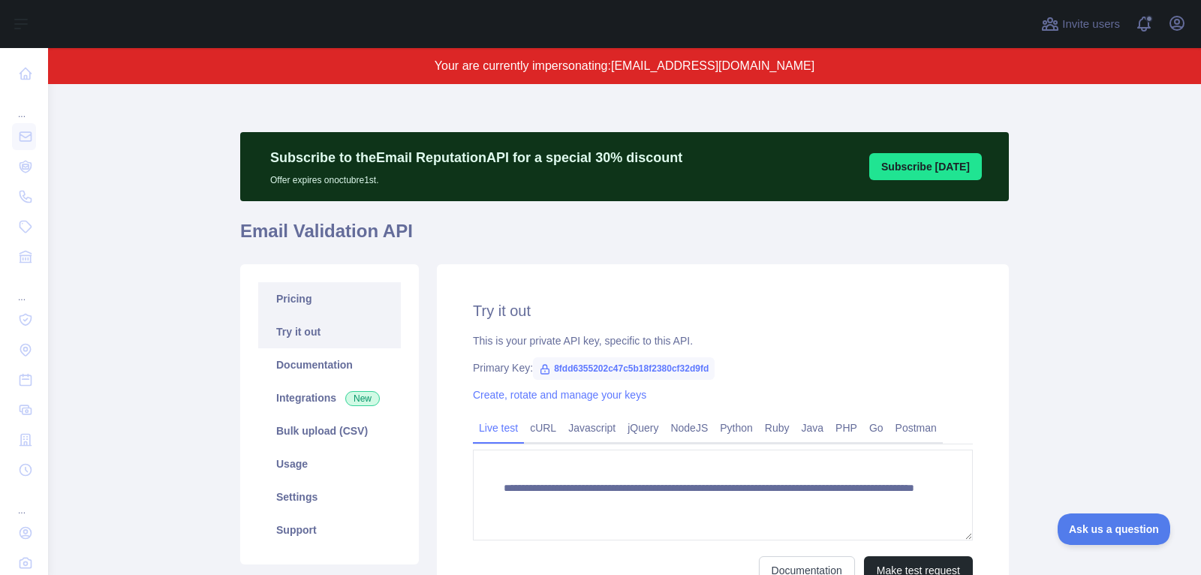
click at [329, 307] on link "Pricing" at bounding box center [329, 298] width 143 height 33
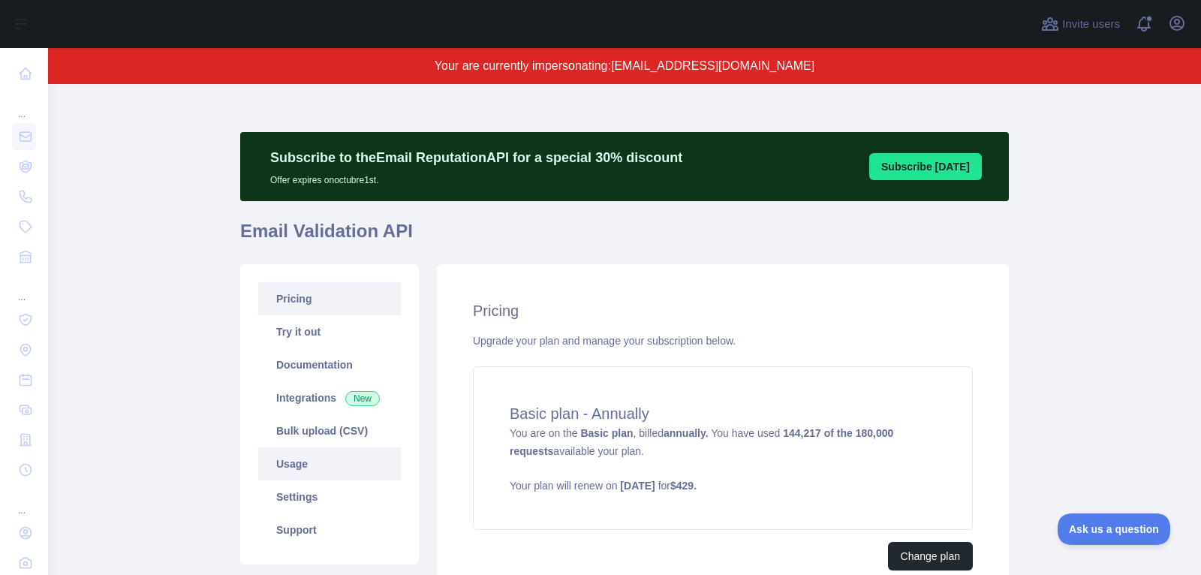
click at [296, 471] on link "Usage" at bounding box center [329, 463] width 143 height 33
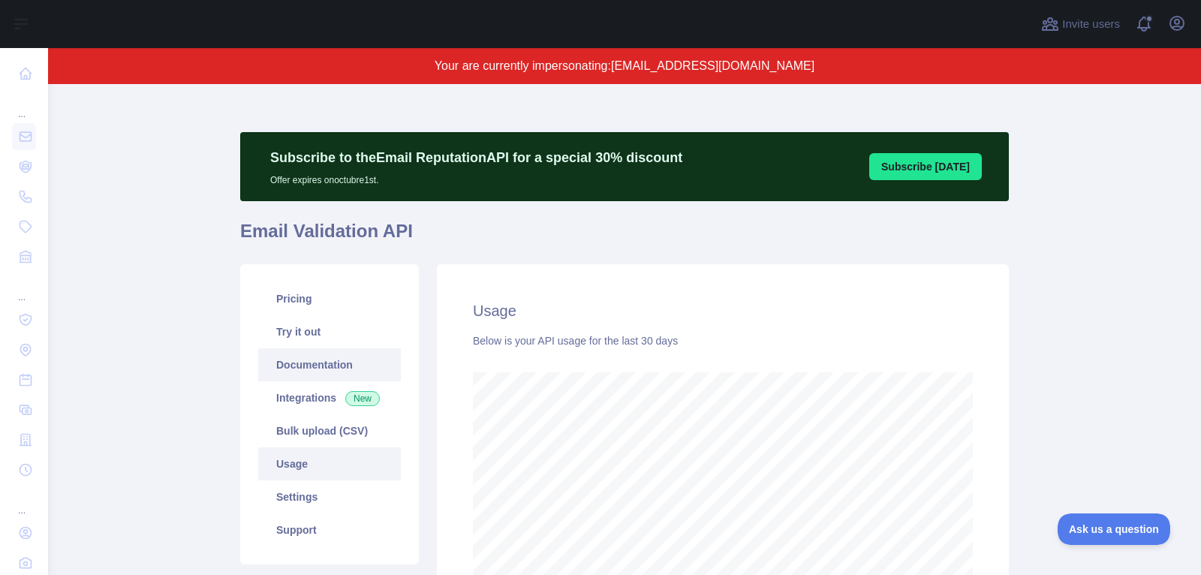
scroll to position [492, 1153]
click at [309, 338] on link "Try it out" at bounding box center [329, 331] width 143 height 33
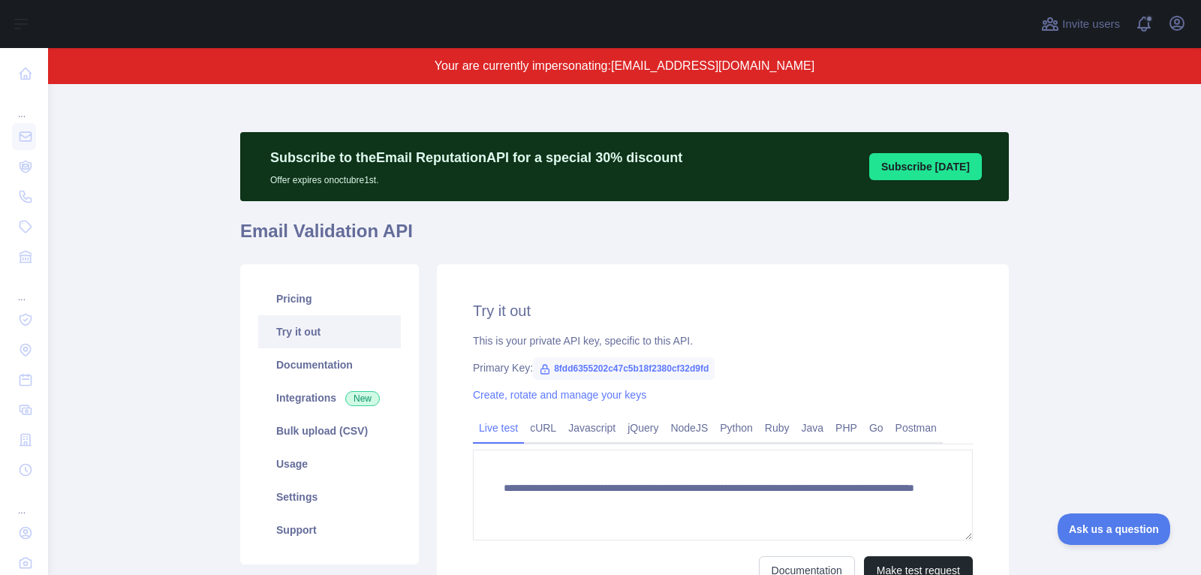
click at [603, 369] on span "8fdd6355202c47c5b18f2380cf32d9fd" at bounding box center [624, 368] width 182 height 23
copy span "8fdd6355202c47c5b18f2380cf32d9fd"
click at [293, 477] on link "Usage" at bounding box center [329, 463] width 143 height 33
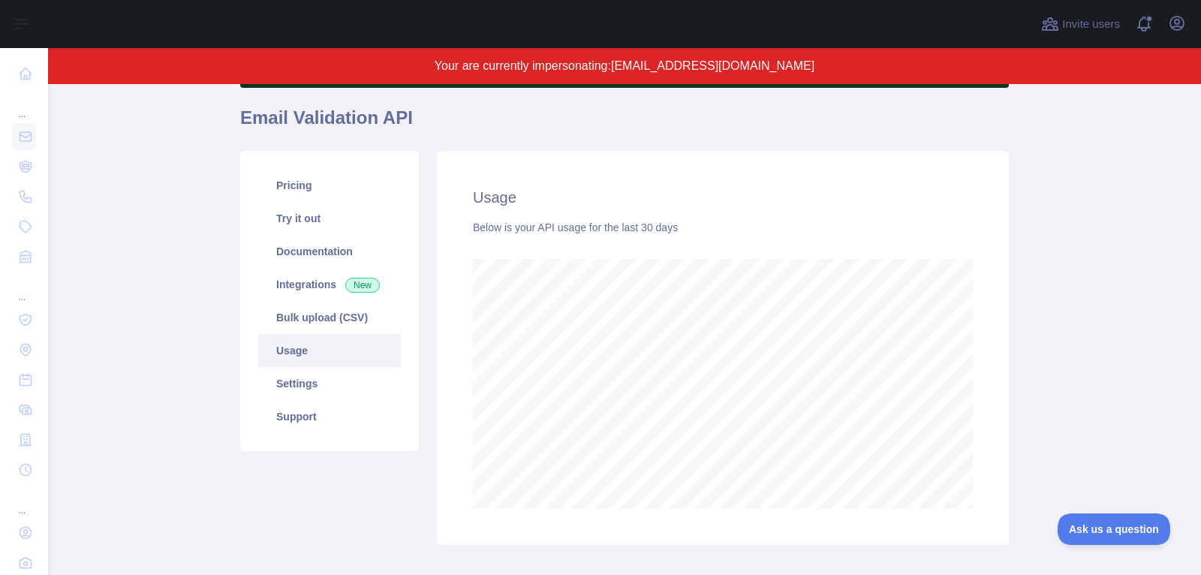
scroll to position [116, 0]
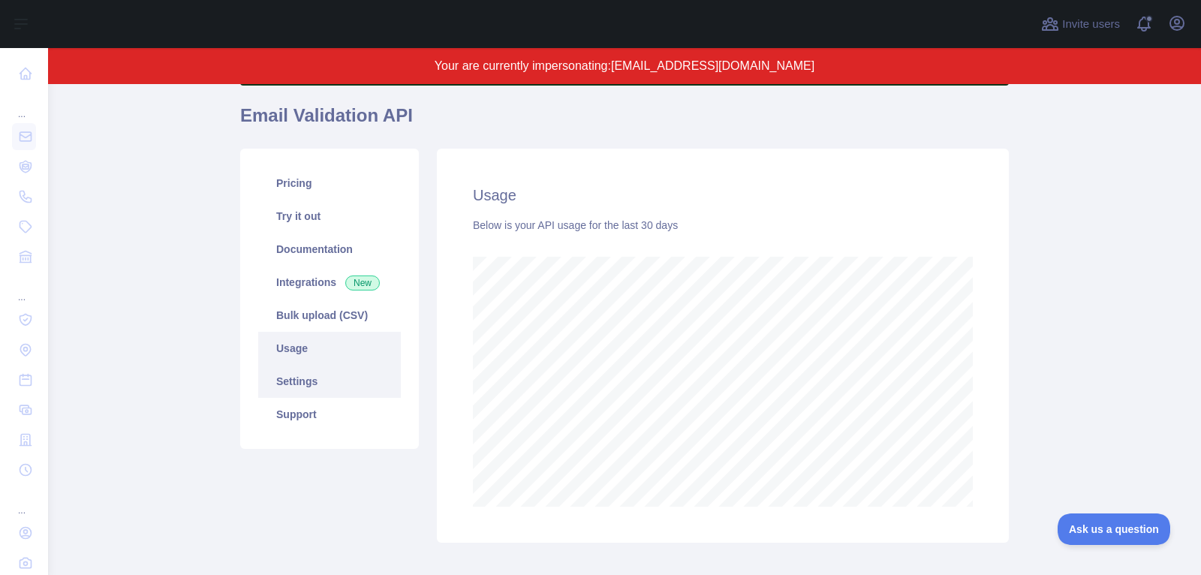
click at [296, 378] on link "Settings" at bounding box center [329, 381] width 143 height 33
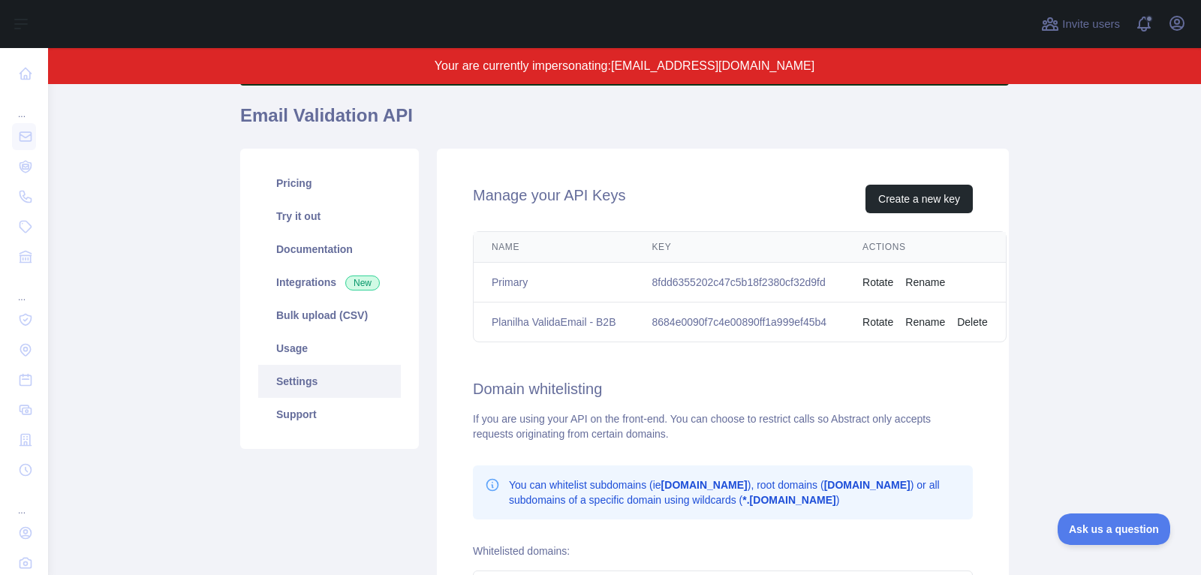
click at [683, 279] on td "8fdd6355202c47c5b18f2380cf32d9fd" at bounding box center [739, 283] width 211 height 40
copy td "8fdd6355202c47c5b18f2380cf32d9fd"
click at [684, 311] on td "8684e0090f7c4e00890ff1a999ef45b4" at bounding box center [739, 322] width 211 height 40
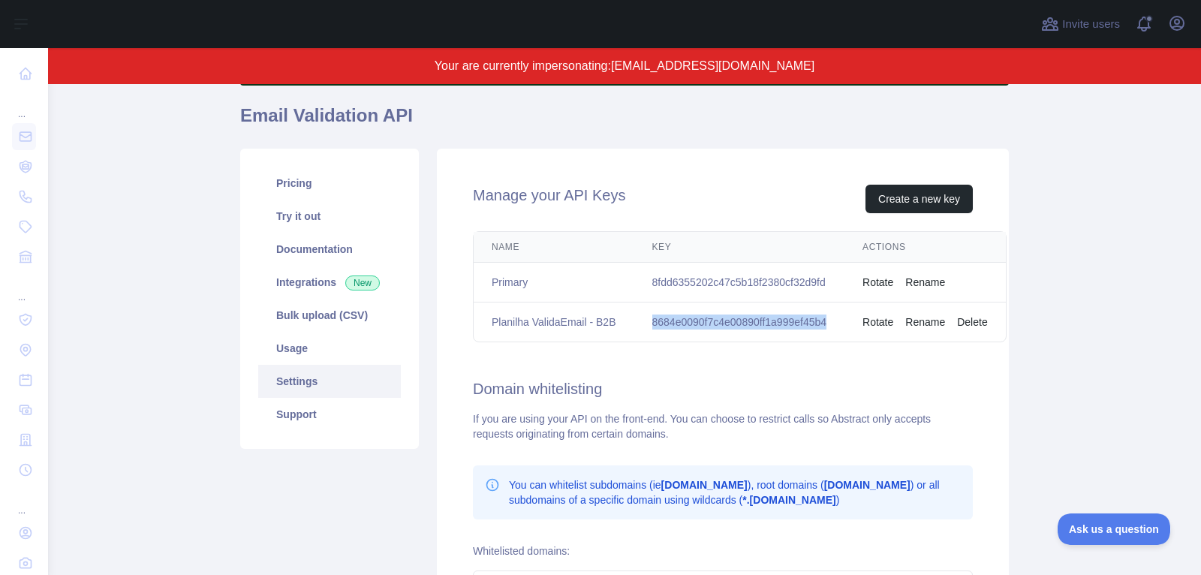
copy td "8684e0090f7c4e00890ff1a999ef45b4"
click at [320, 185] on link "Pricing" at bounding box center [329, 183] width 143 height 33
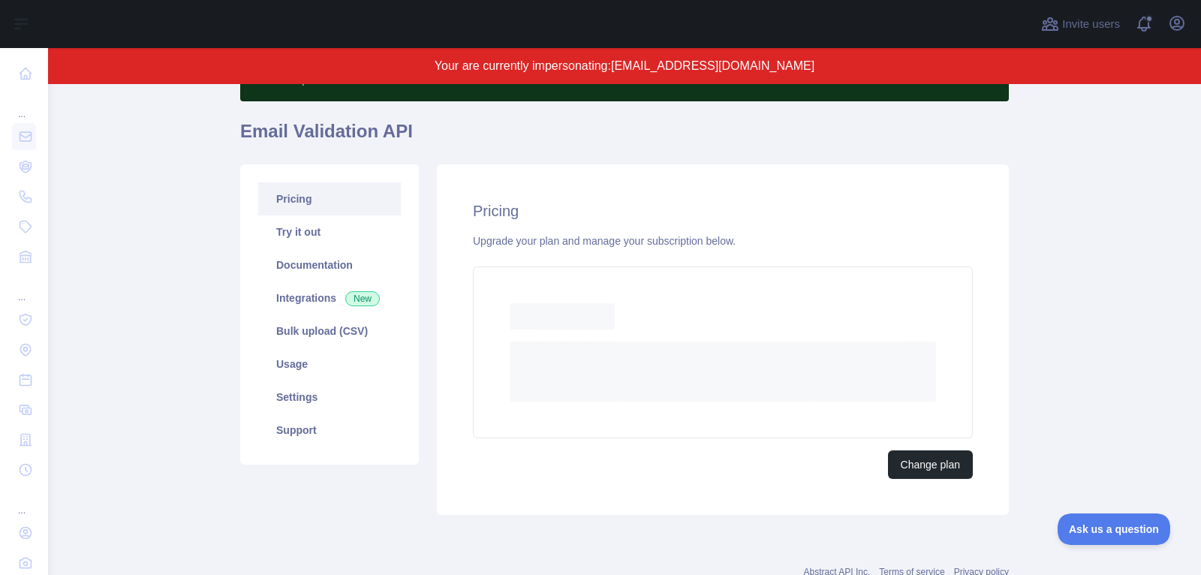
scroll to position [102, 0]
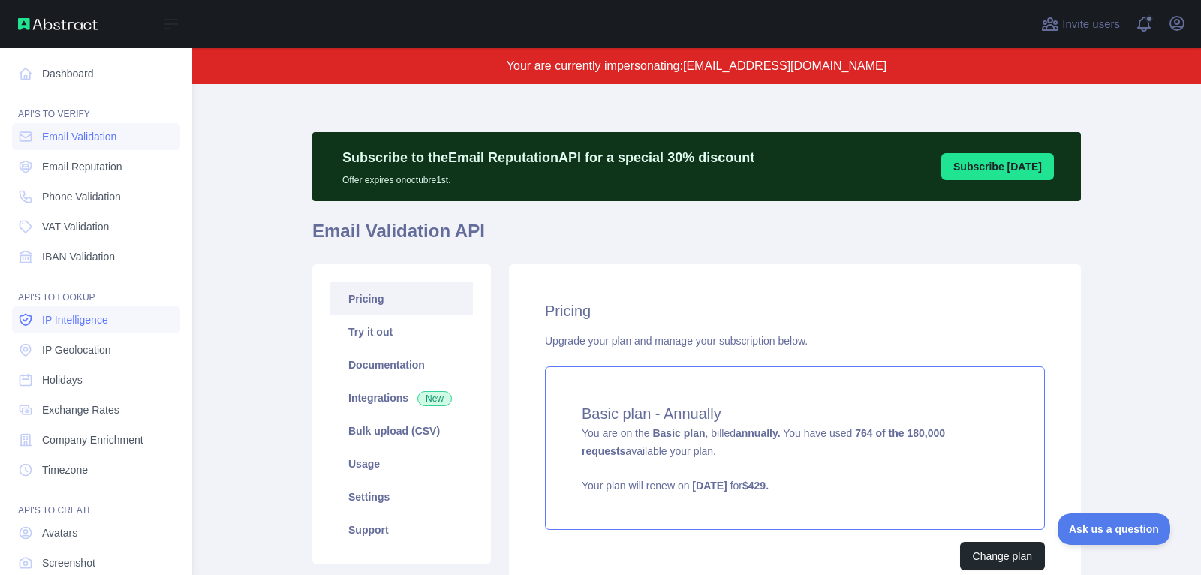
click at [94, 326] on span "IP Intelligence" at bounding box center [75, 319] width 66 height 15
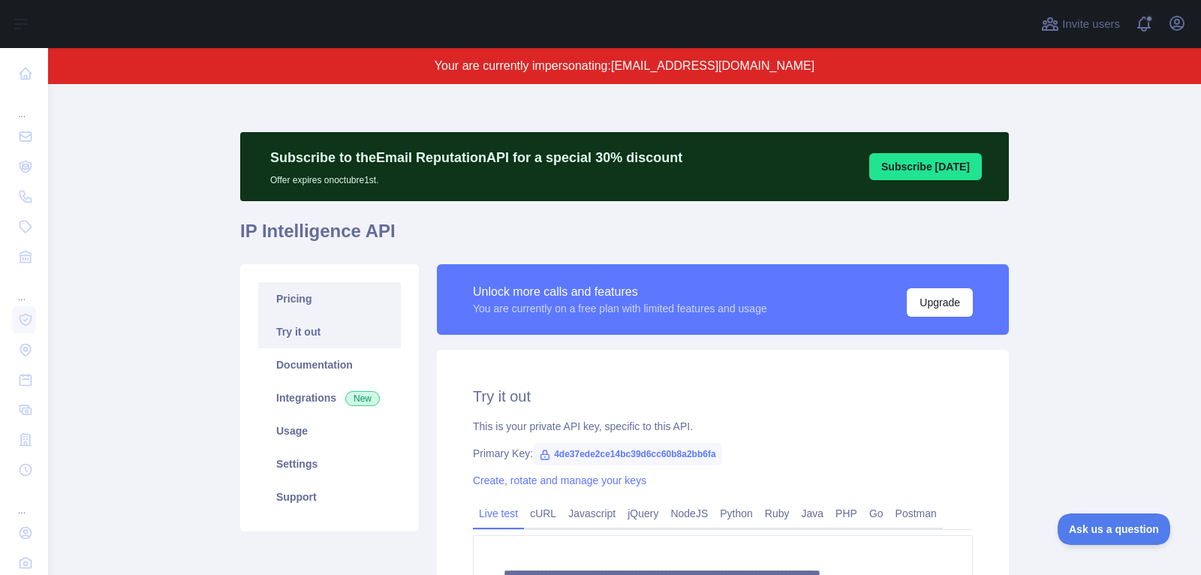
type textarea "**********"
click at [371, 296] on link "Pricing" at bounding box center [329, 298] width 143 height 33
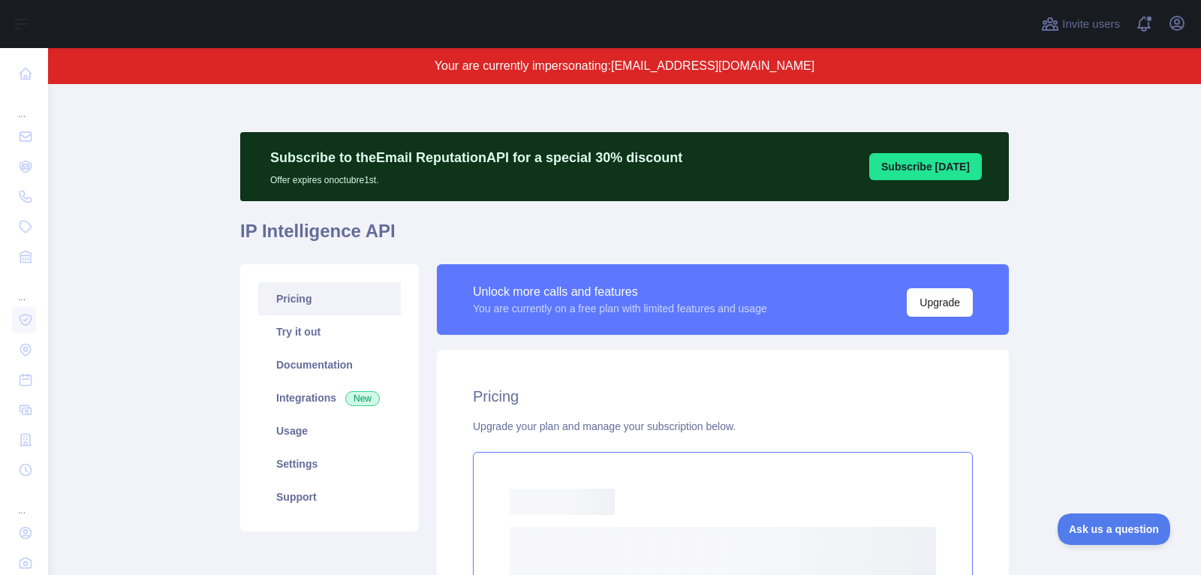
click at [775, 516] on div "Loading... Loading..." at bounding box center [723, 538] width 500 height 172
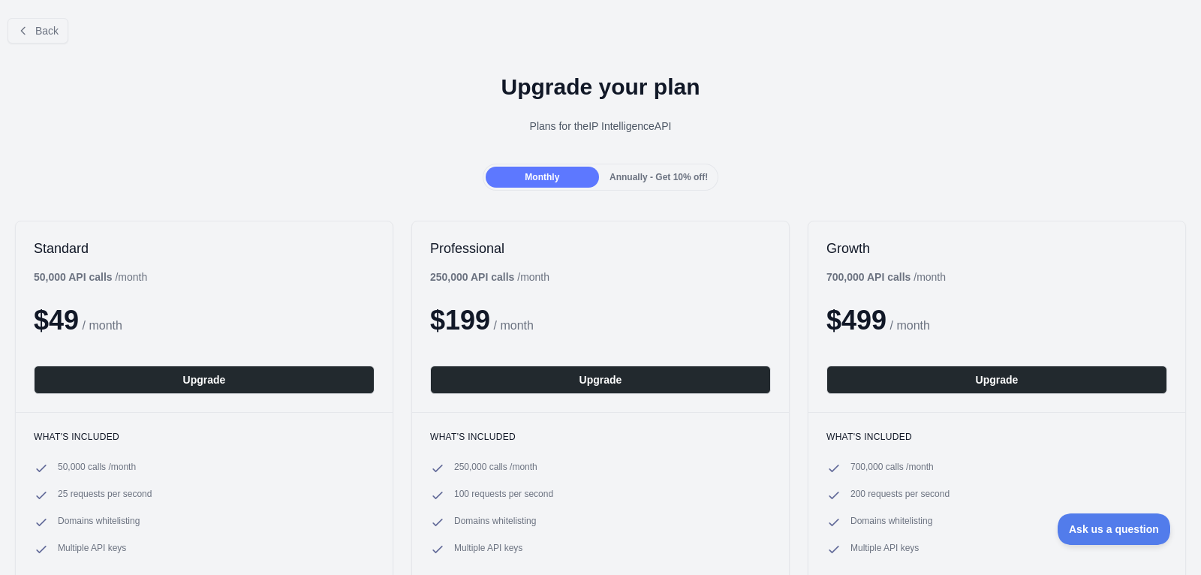
click at [644, 177] on span "Annually - Get 10% off!" at bounding box center [658, 177] width 98 height 11
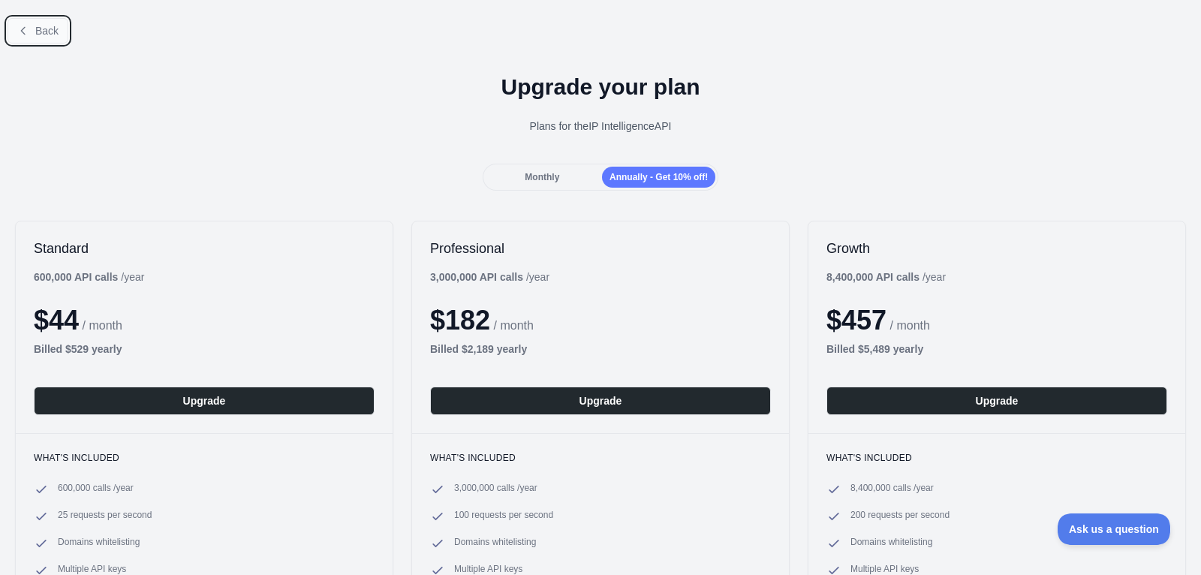
click at [50, 36] on button "Back" at bounding box center [38, 31] width 61 height 26
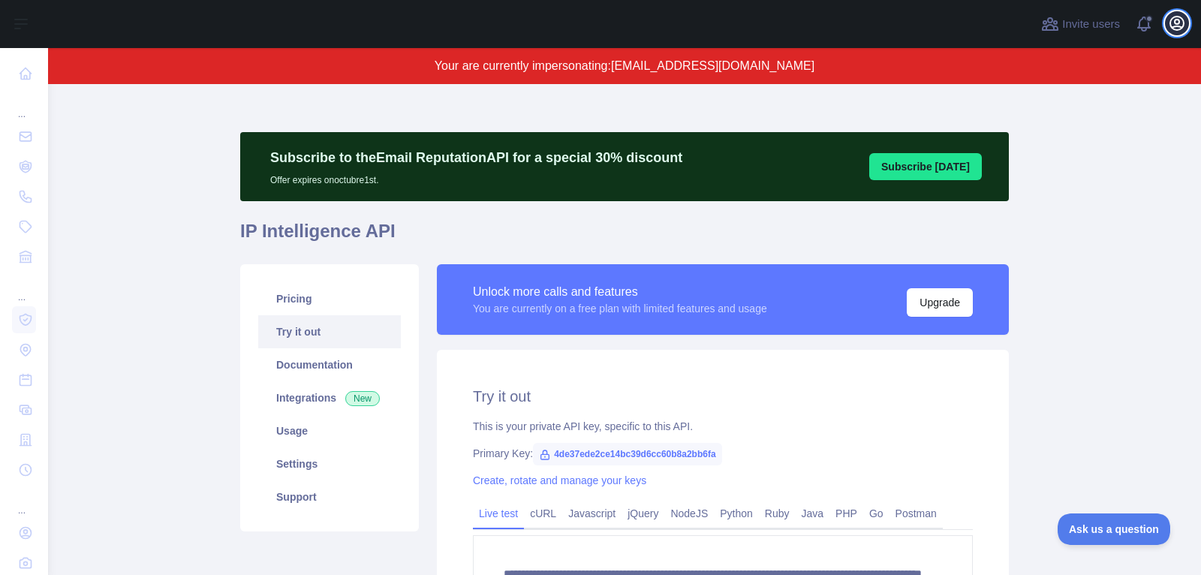
click at [1184, 29] on icon "button" at bounding box center [1177, 23] width 18 height 18
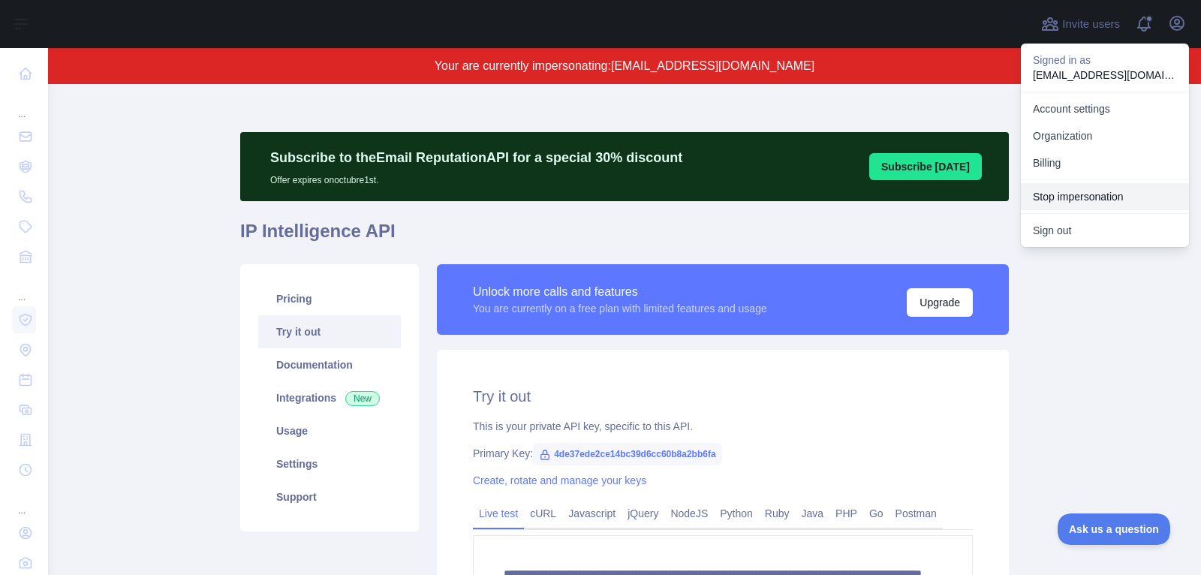
click at [1091, 199] on button "Stop impersonation" at bounding box center [1105, 196] width 168 height 27
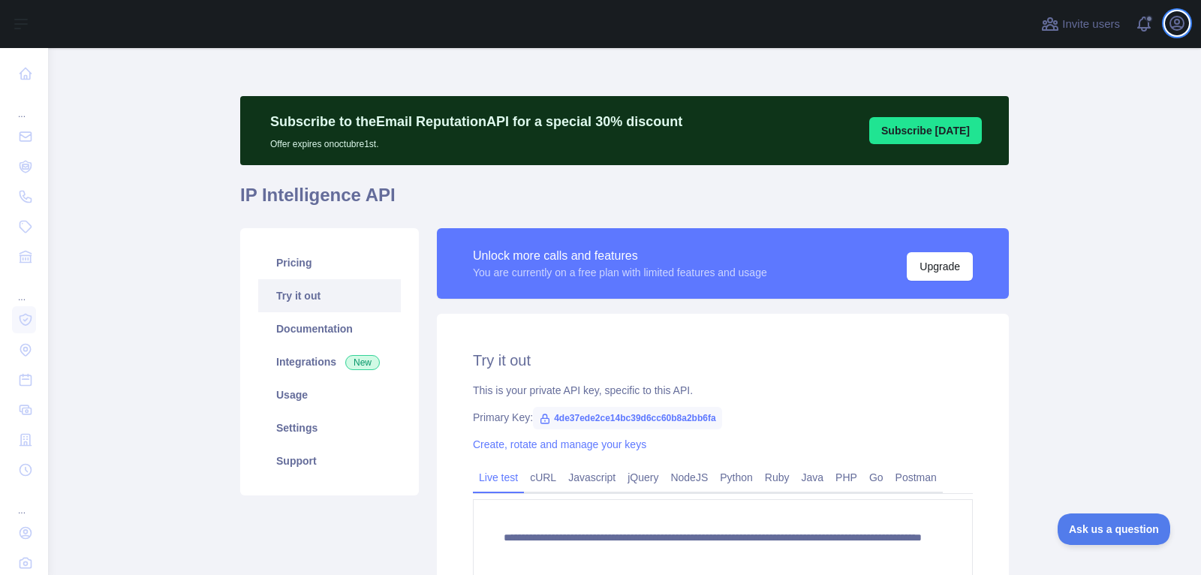
type textarea "**********"
